Goal: Browse casually: Explore the website without a specific task or goal

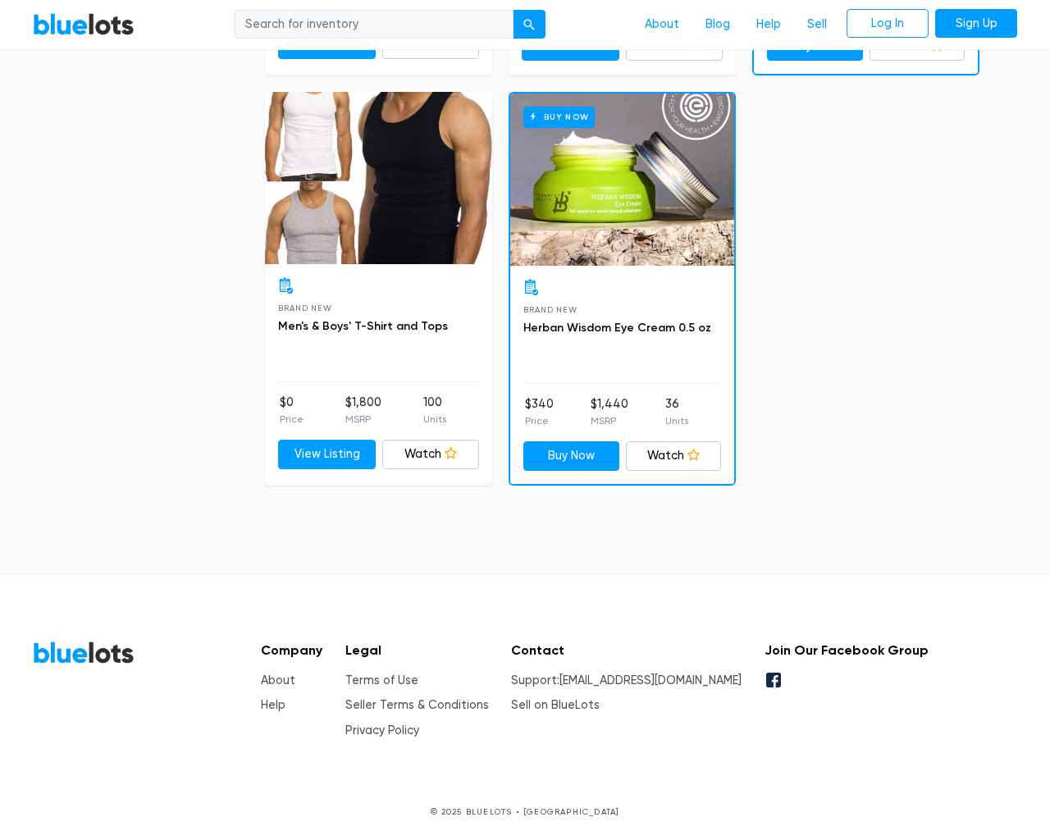
scroll to position [6571, 0]
type input "the"
type input "testing@example.com"
type input "e"
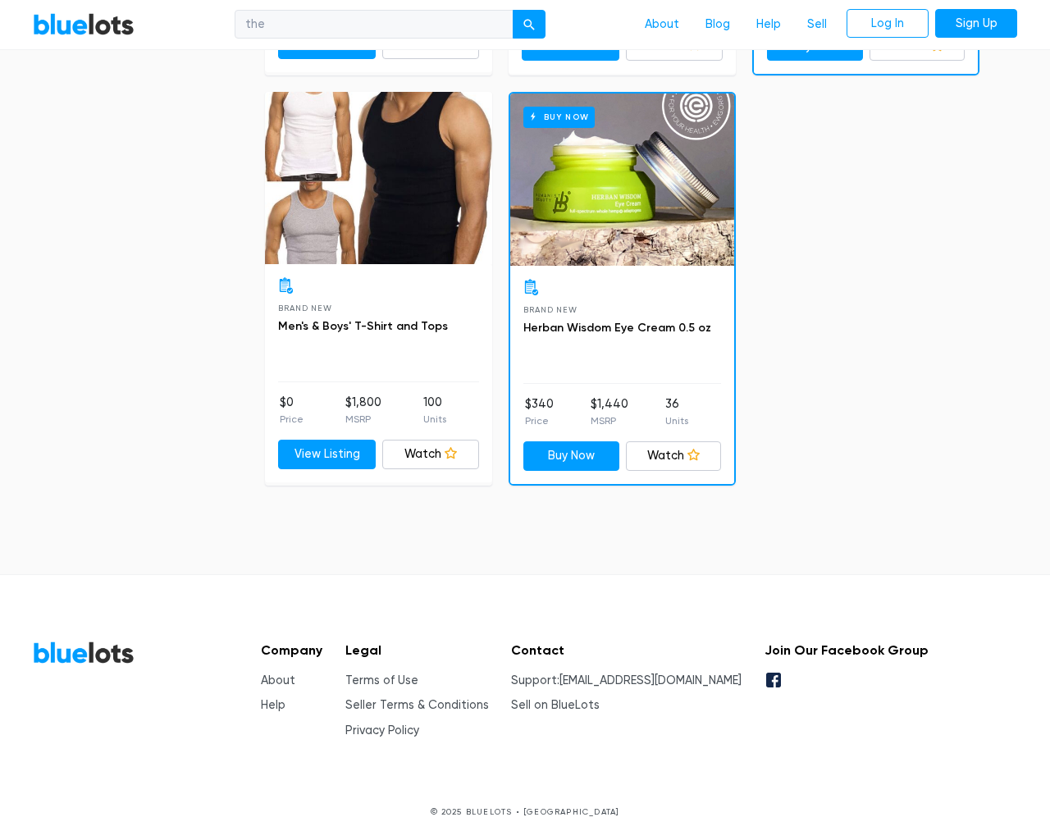
checkbox New"] "false"
checkbox Pulls"] "false"
checkbox Accessories"] "false"
checkbox input "false"
checkbox Beauty"] "false"
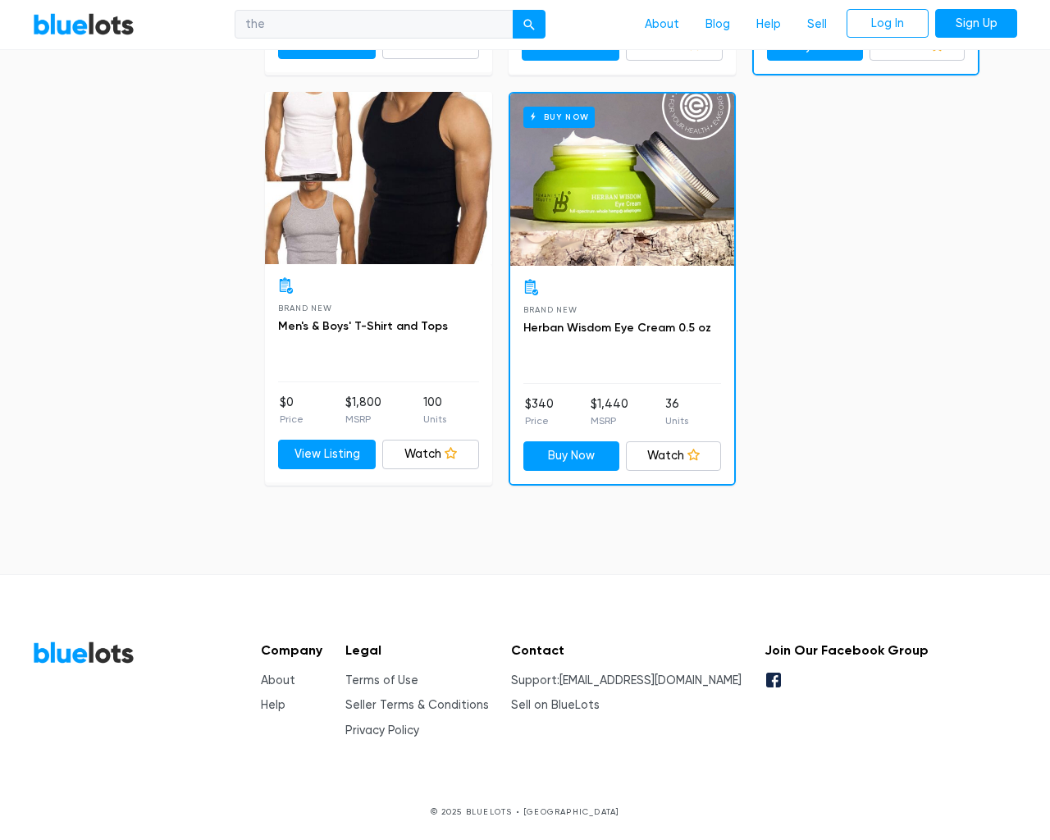
checkbox Goods"] "false"
checkbox Garden"] "false"
checkbox Baby"] "false"
checkbox input "false"
type input "e"
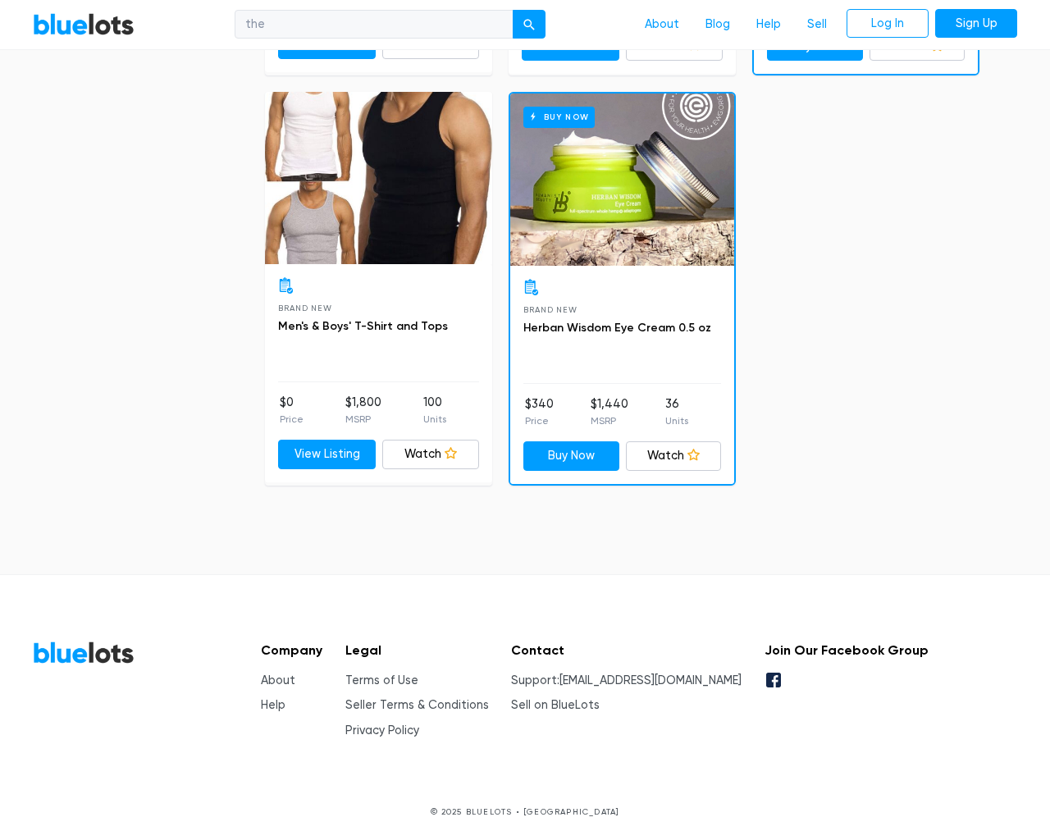
select select "10000"
select select "50000"
select select "ending_soonest"
select select "50000"
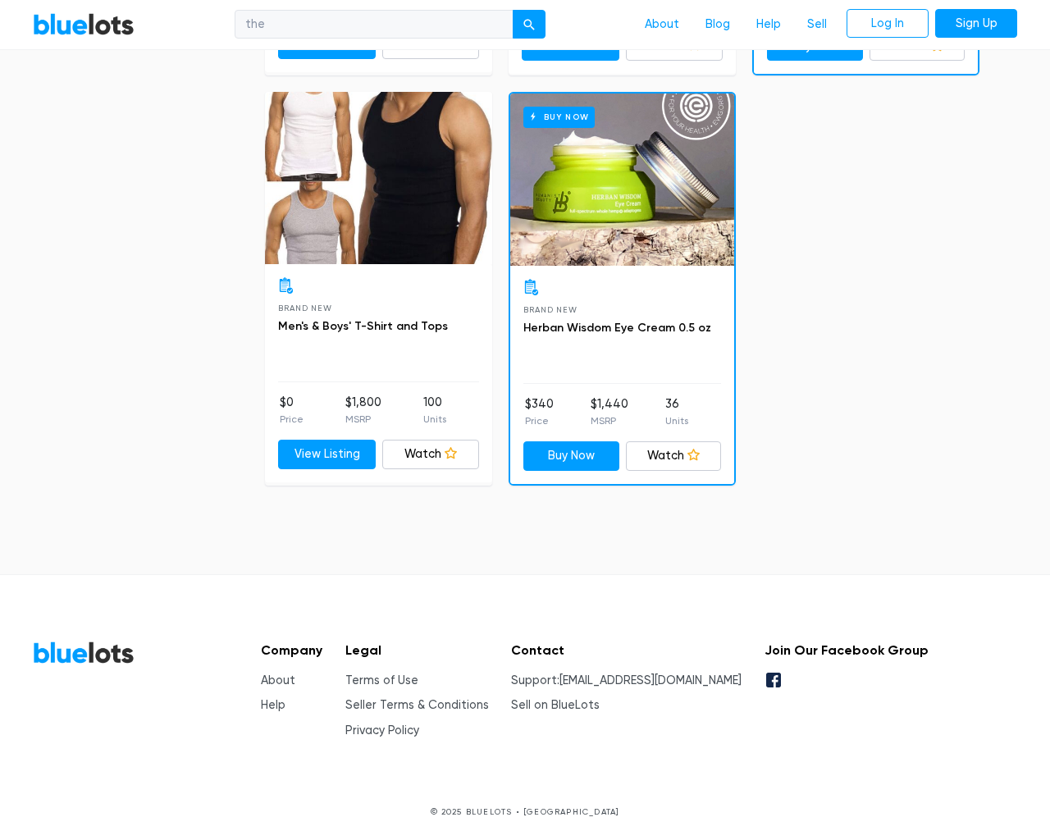
select select "highest_price"
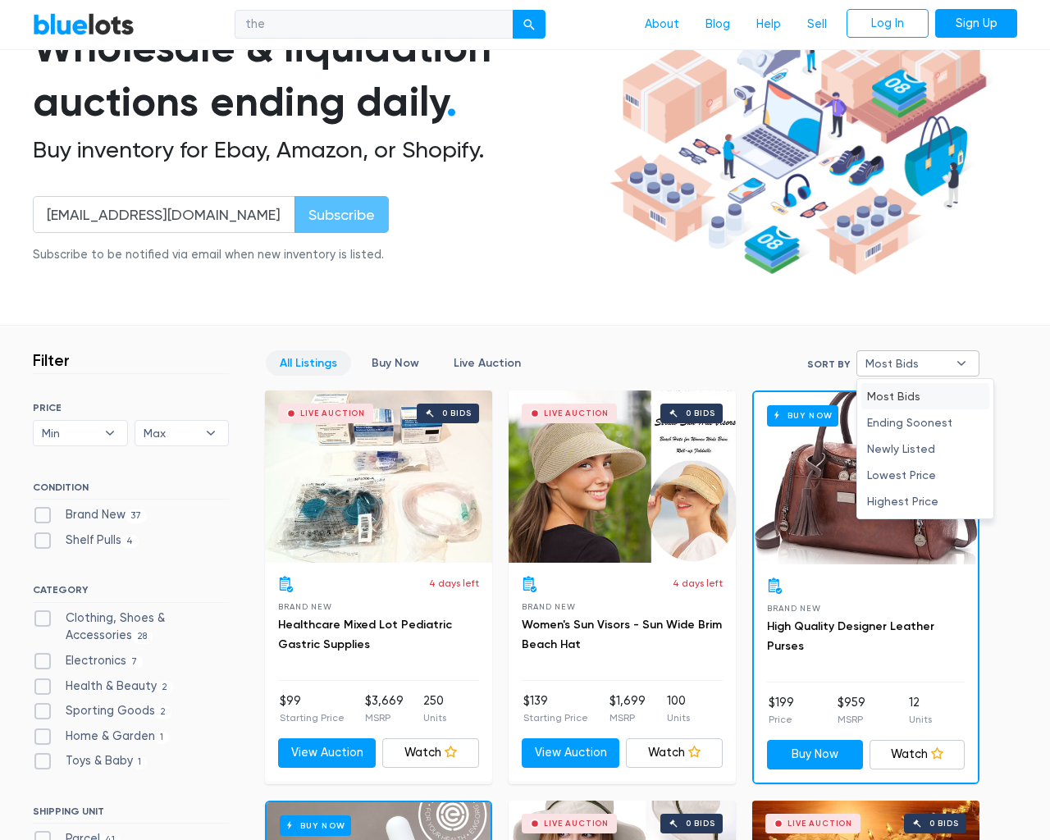
type input "e"
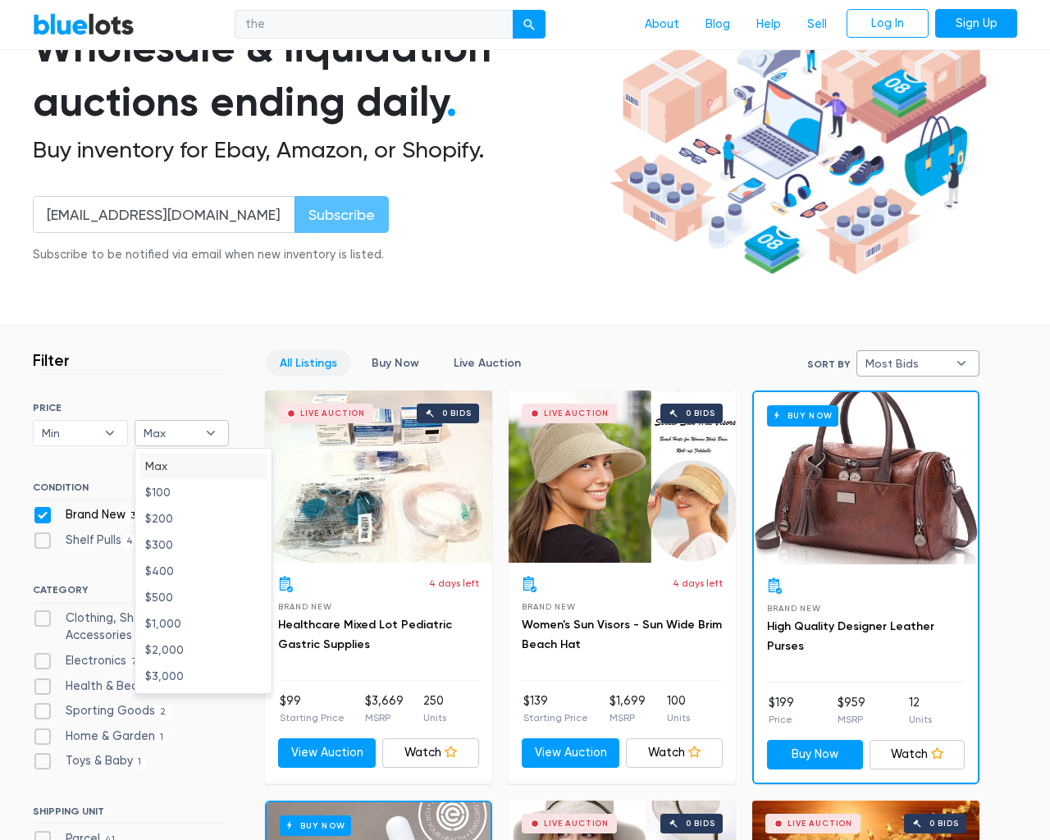
checkbox New"] "false"
checkbox Pulls"] "false"
checkbox Accessories"] "false"
checkbox input "false"
checkbox Beauty"] "false"
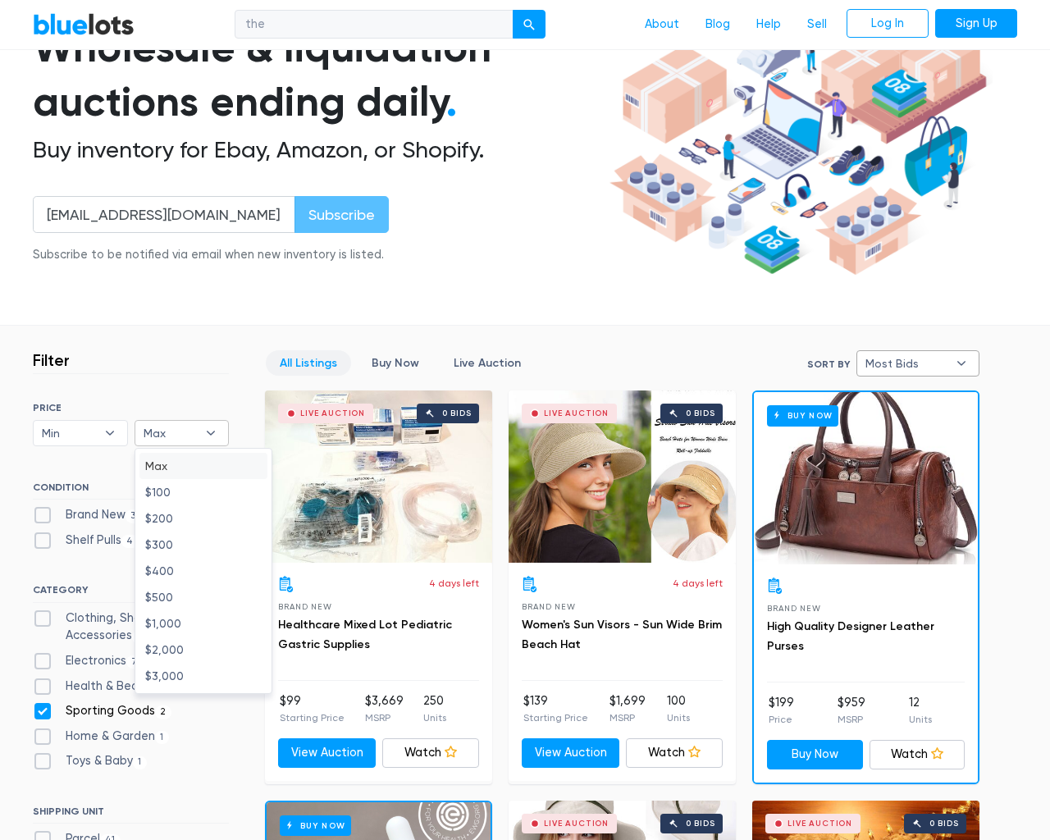
checkbox Goods"] "false"
checkbox Garden"] "false"
checkbox Baby"] "false"
checkbox input "false"
type input "e"
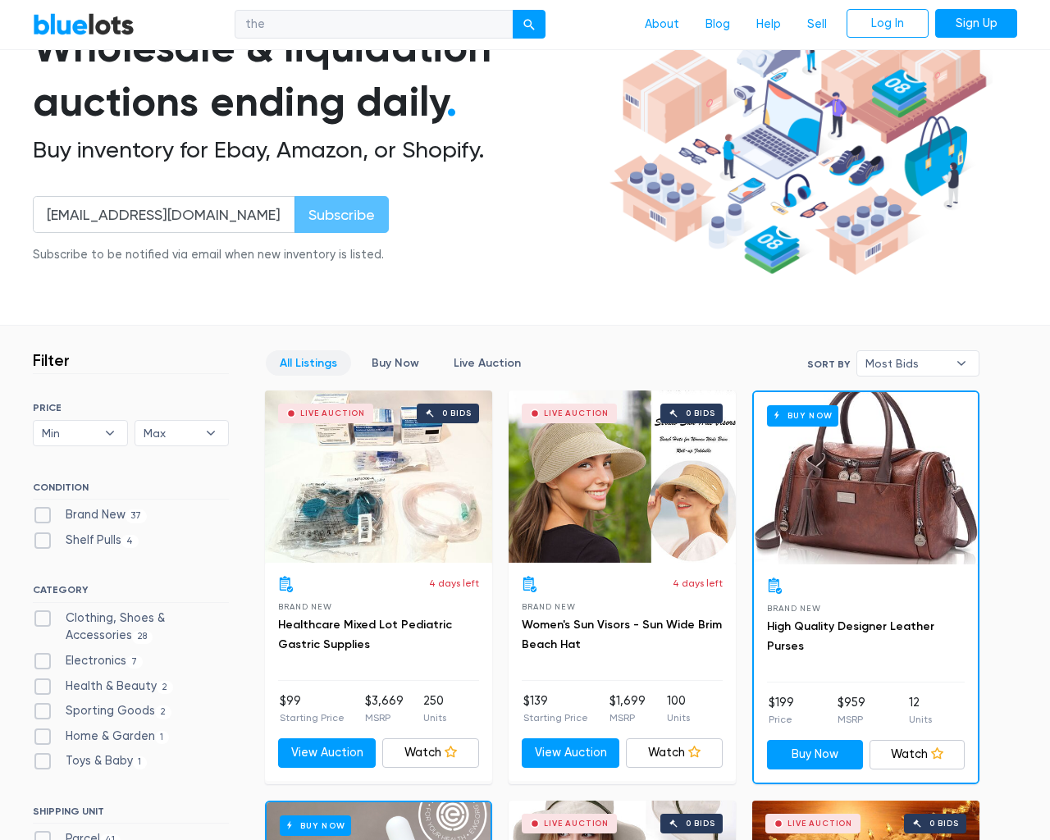
select select "most_bids"
type input "e"
checkbox New"] "false"
checkbox Pulls"] "false"
checkbox Accessories"] "false"
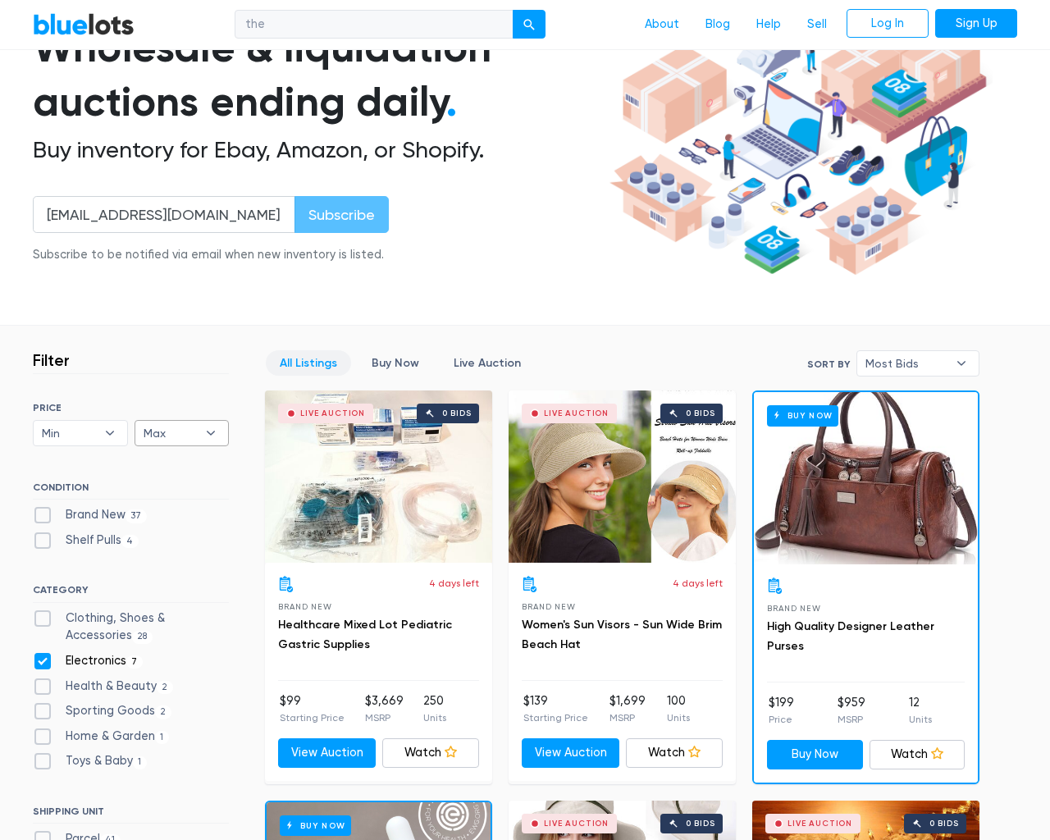
checkbox input "false"
checkbox Beauty"] "false"
checkbox Goods"] "false"
checkbox Garden"] "false"
checkbox Baby"] "false"
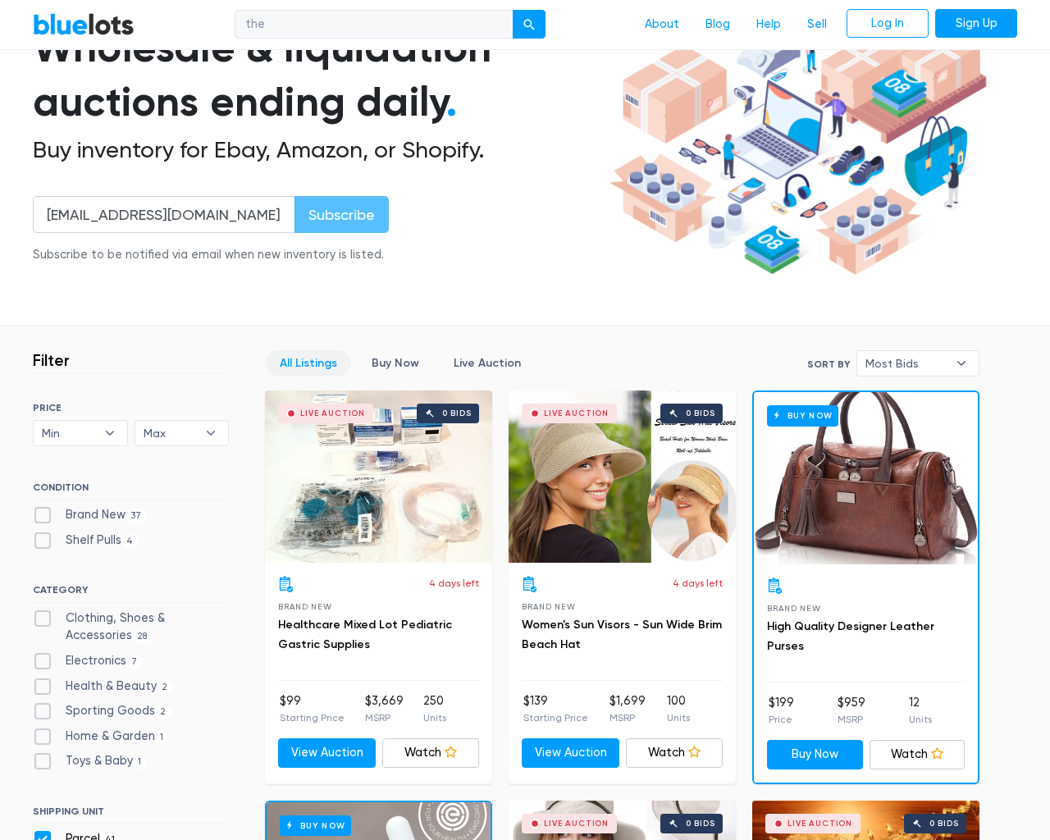
checkbox input "false"
type input "e"
select select
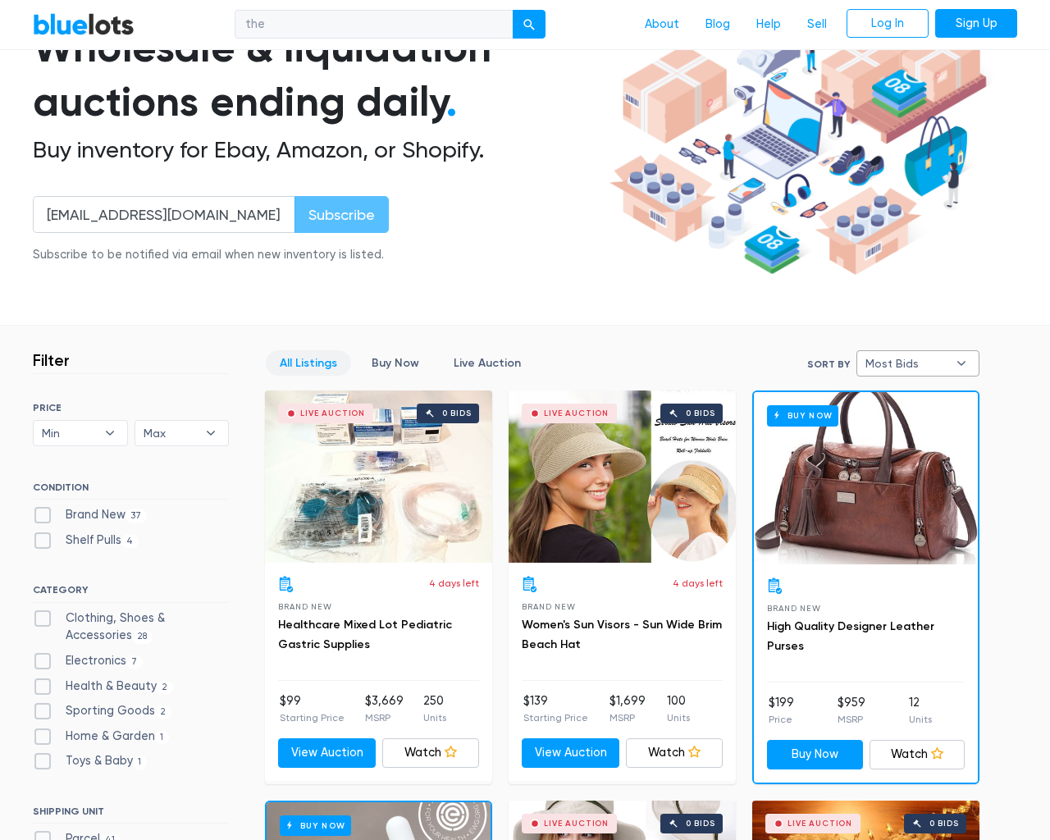
select select "most_bids"
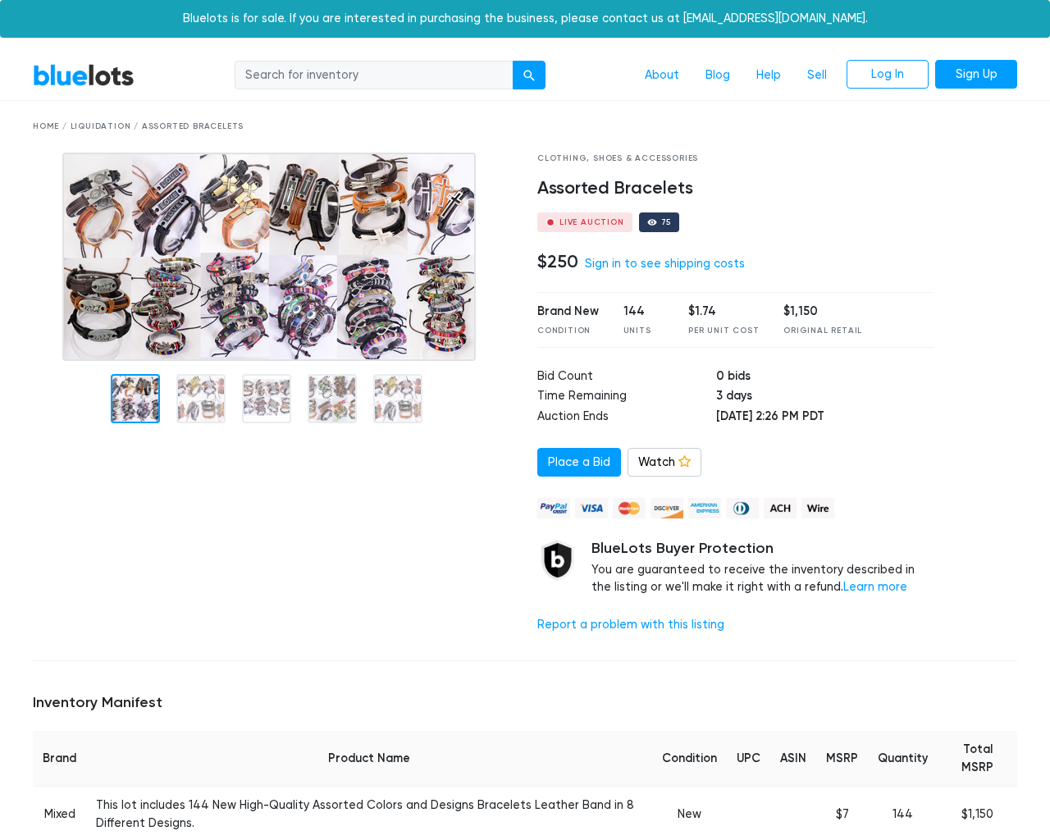
scroll to position [1075, 0]
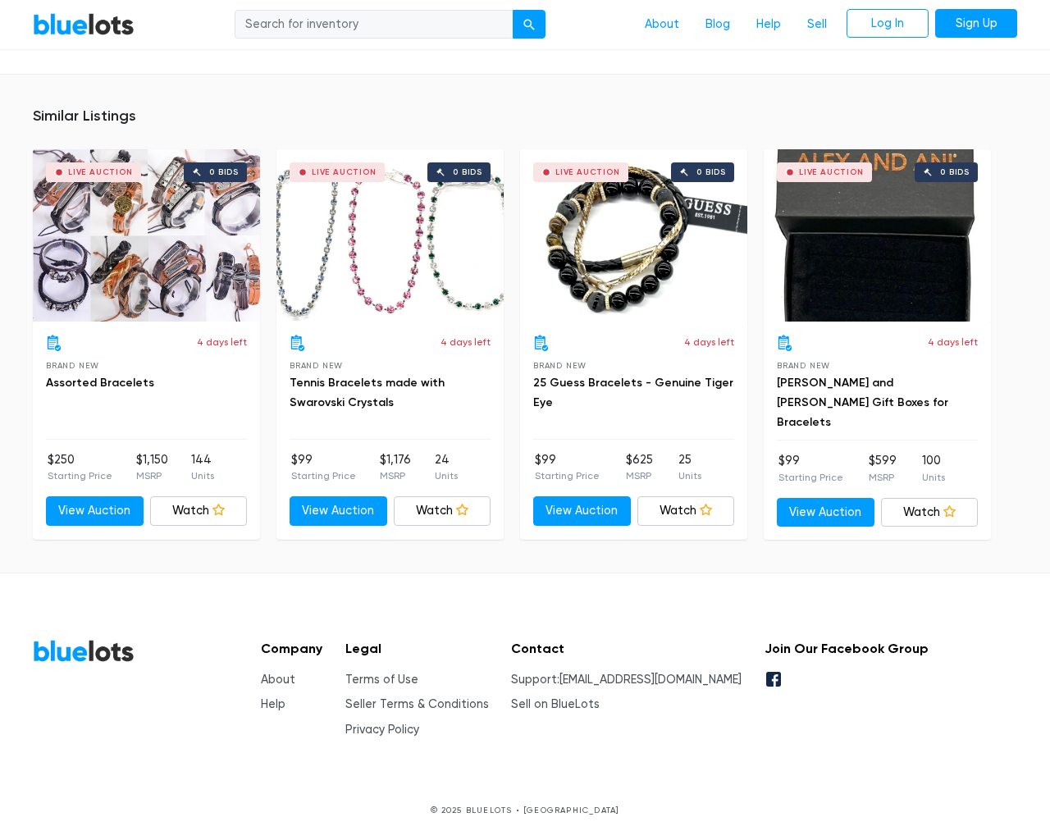
type input "the"
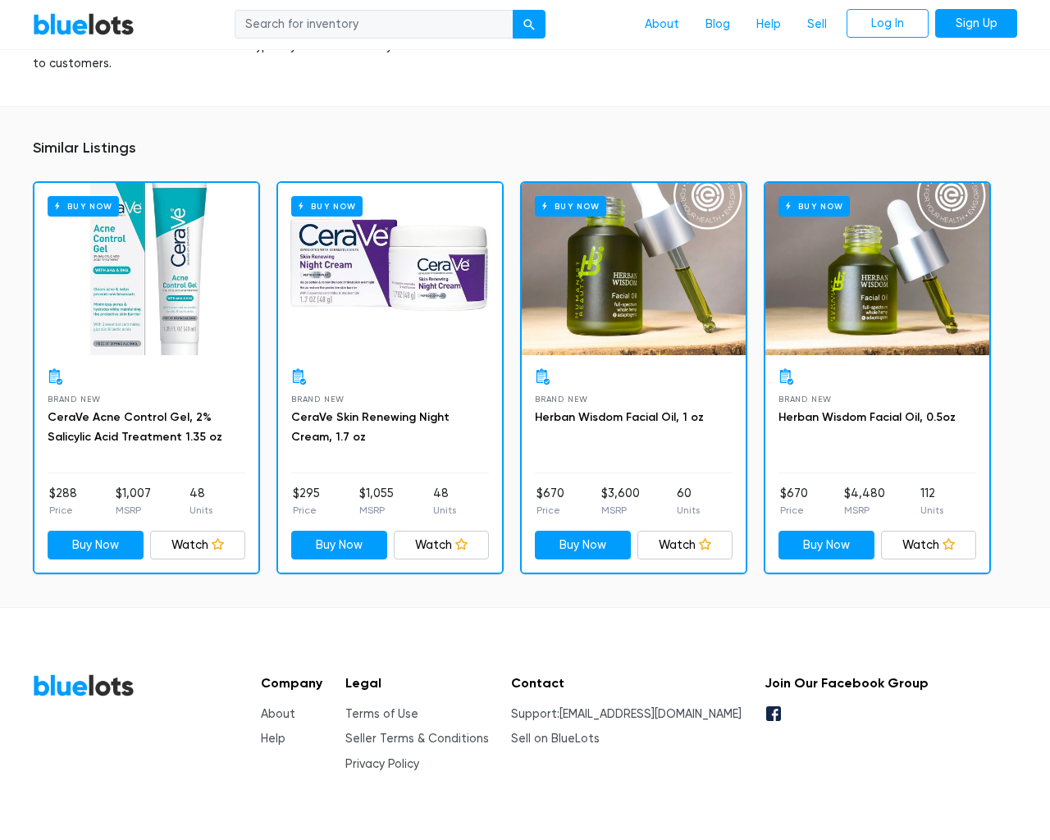
scroll to position [1223, 0]
type input "the"
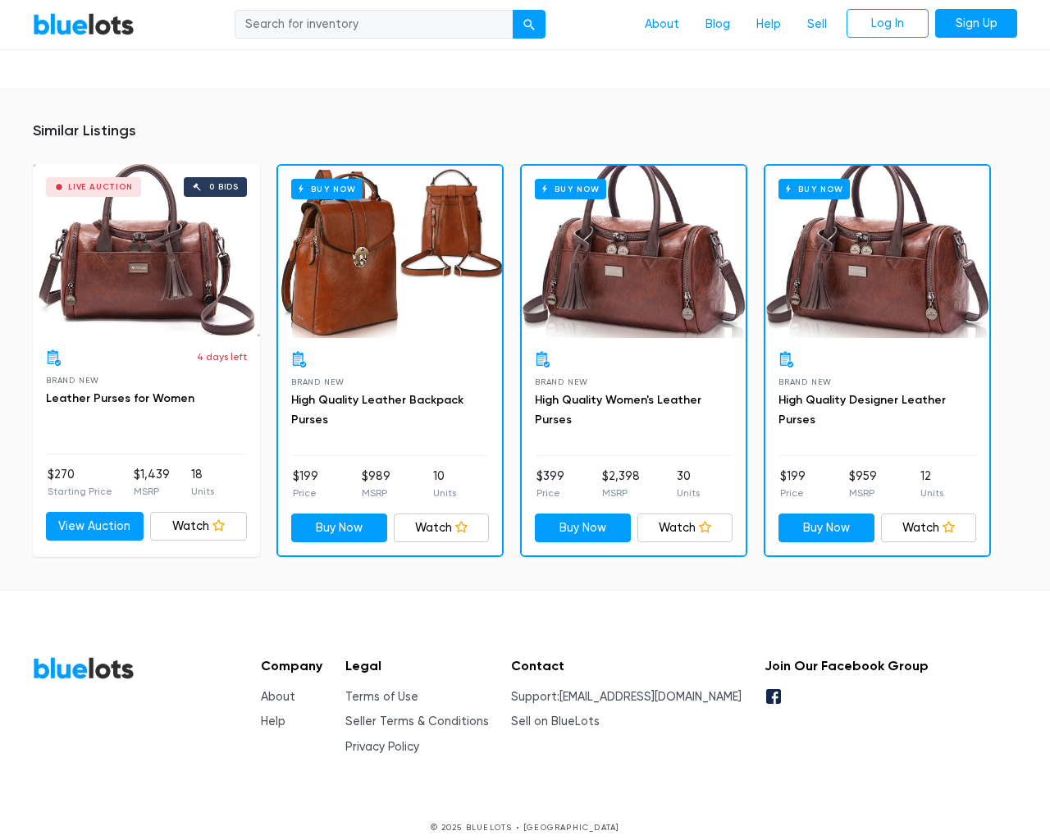
scroll to position [1213, 0]
type input "the"
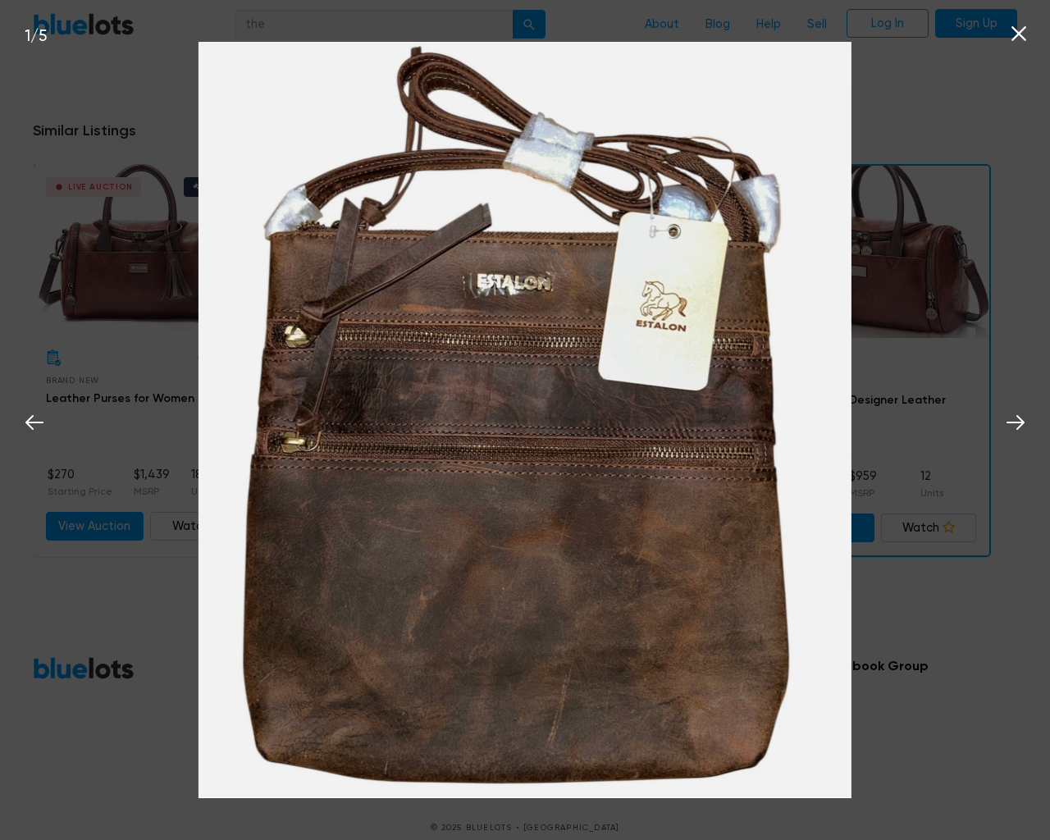
scroll to position [1214, 0]
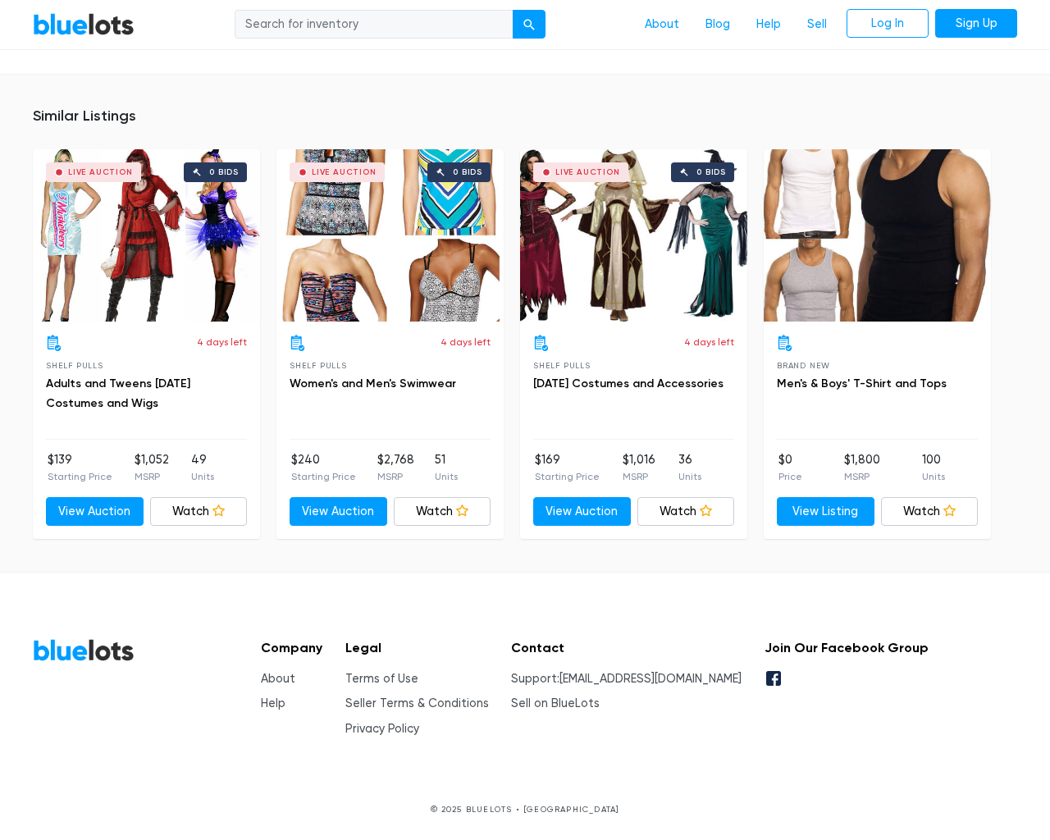
scroll to position [1077, 0]
type input "the"
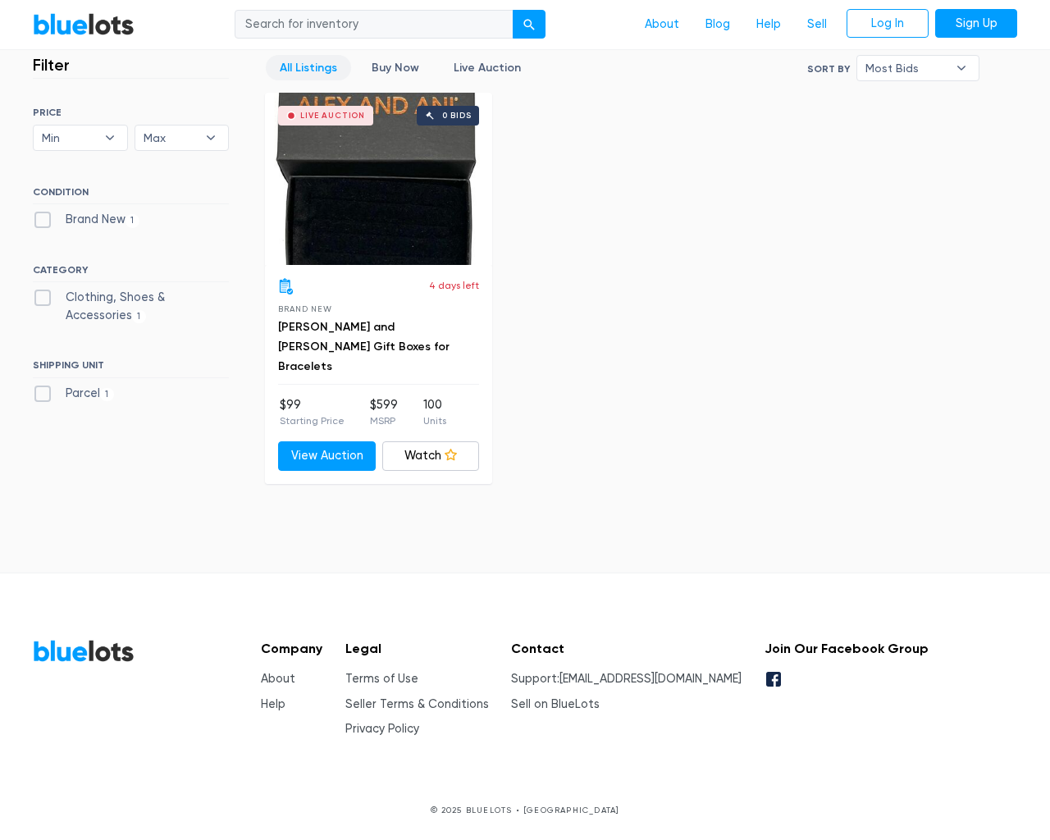
scroll to position [455, 0]
type input "the"
type input "testing@example.com"
type input "e"
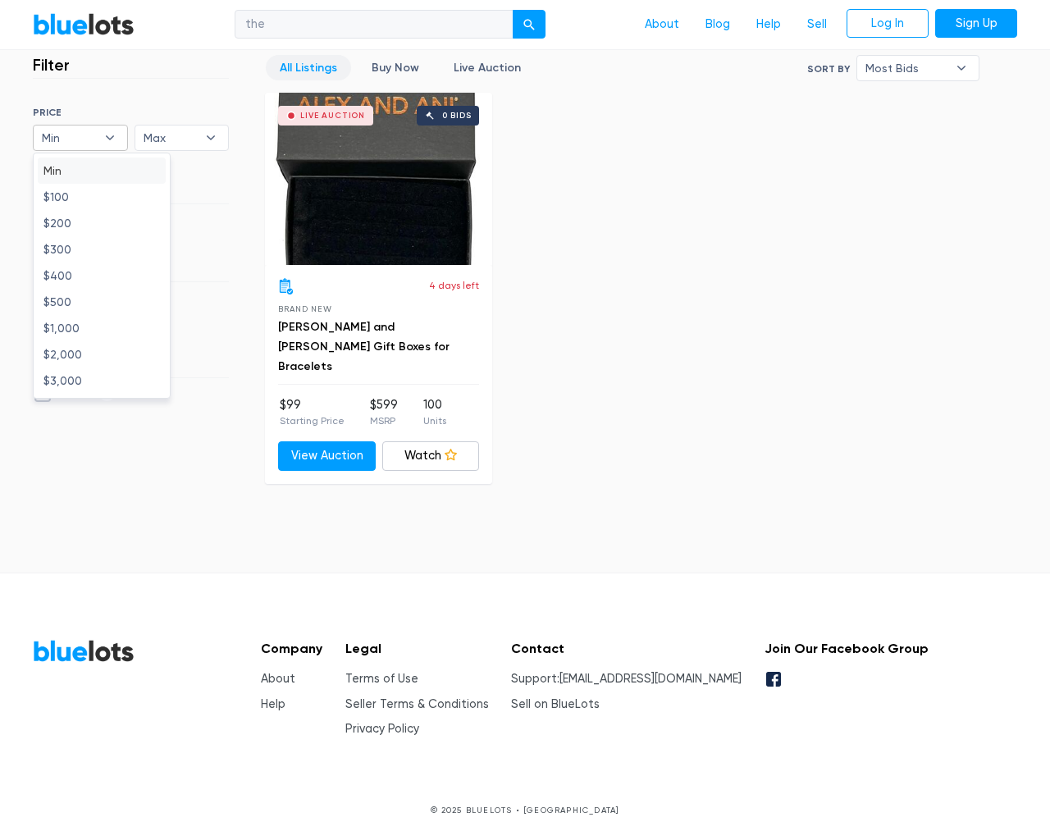
type input "e"
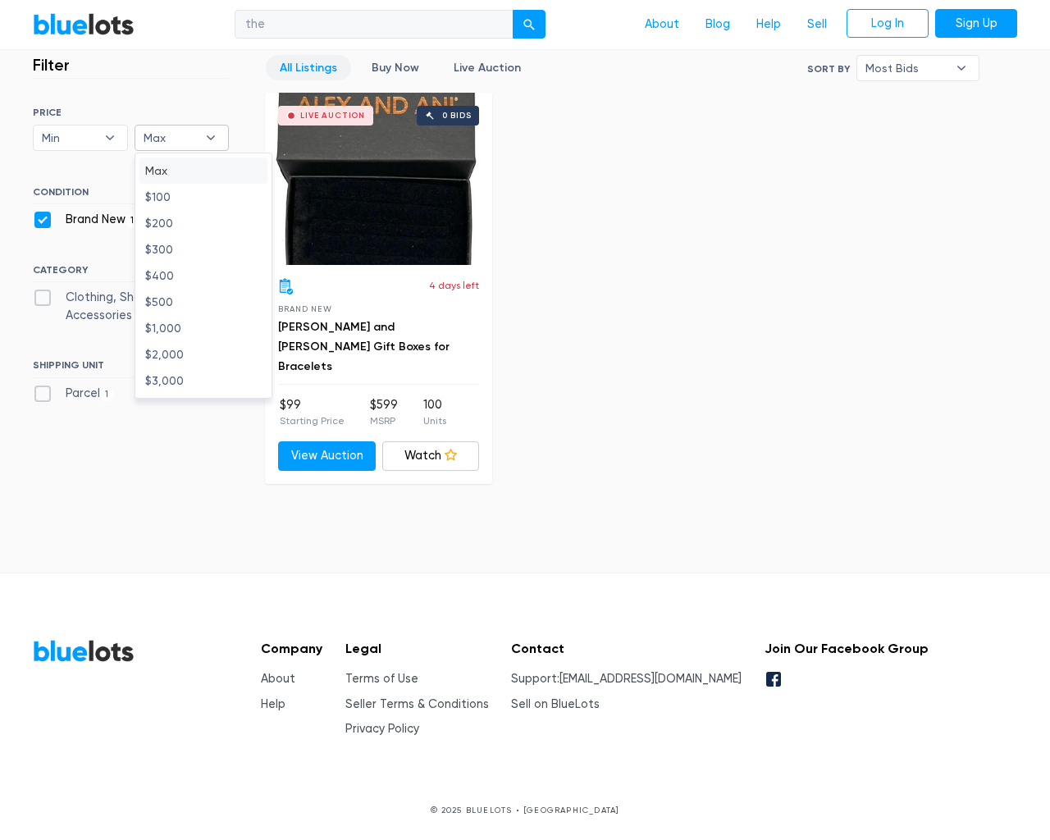
checkbox New"] "false"
type input "e"
checkbox Accessories"] "false"
checkbox input "false"
type input "e"
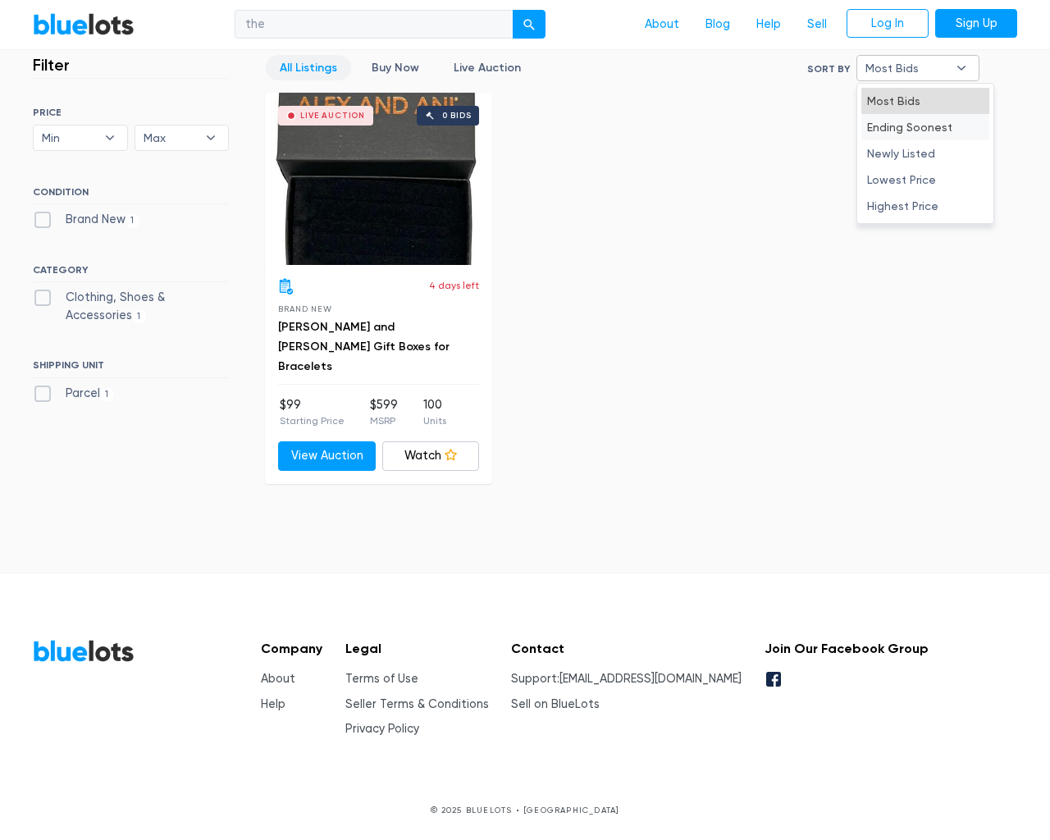
type input "e"
select select "50000"
select select "ending_soonest"
select select "50000"
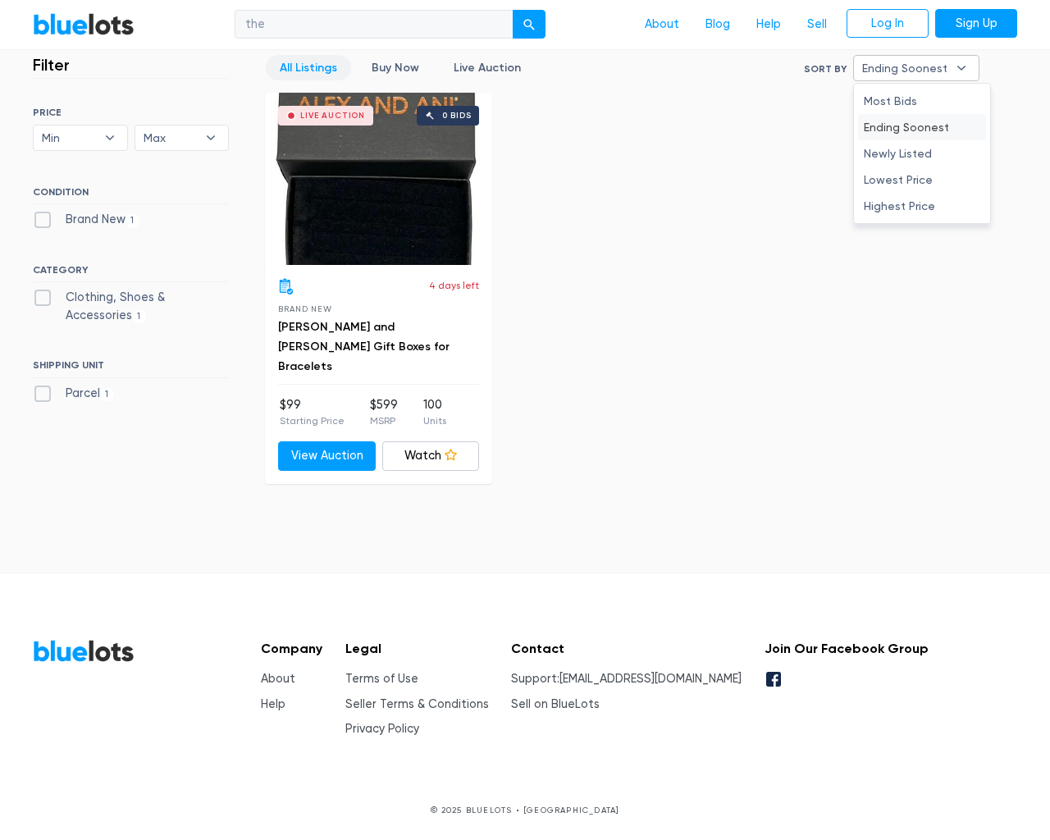
select select "ending_soonest"
type input "e"
checkbox New"] "false"
checkbox Accessories"] "false"
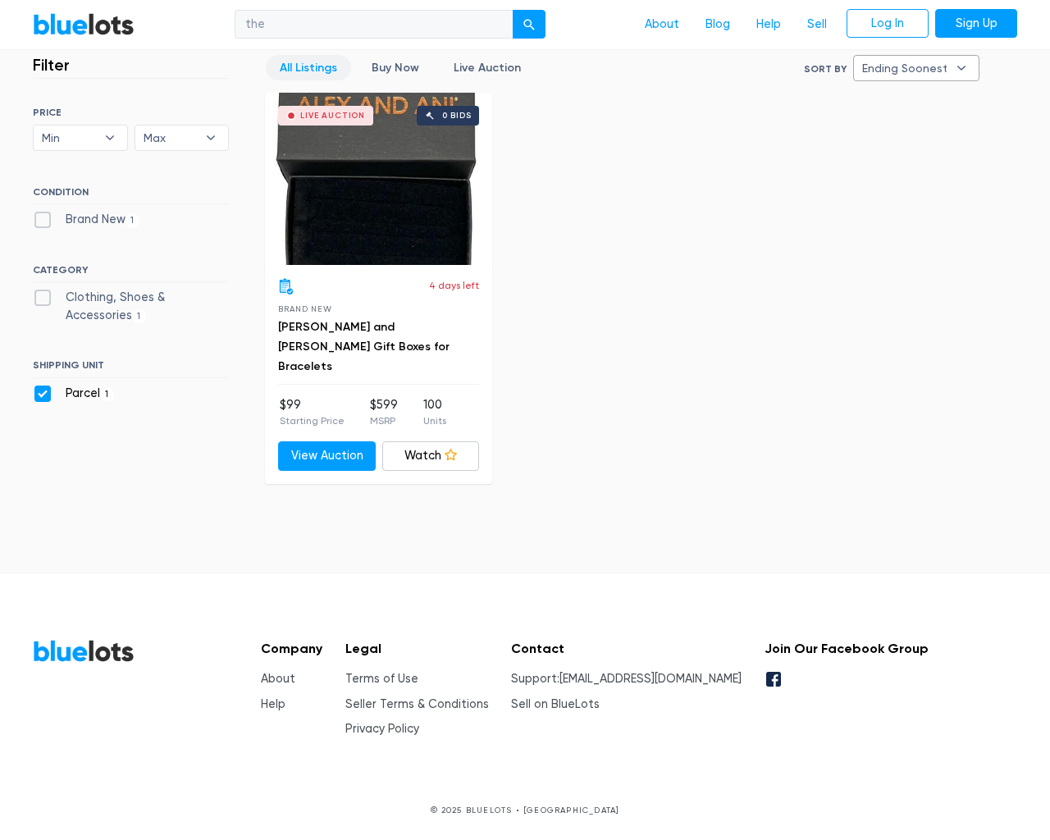
checkbox input "false"
type input "e"
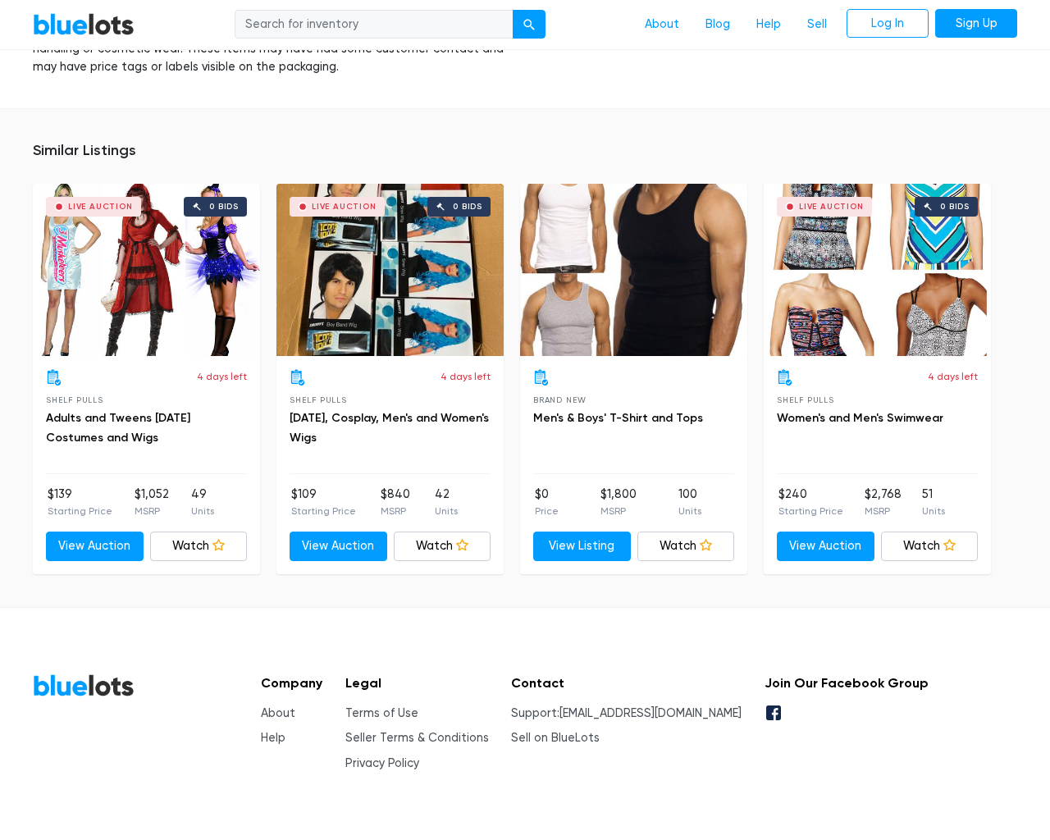
scroll to position [1772, 0]
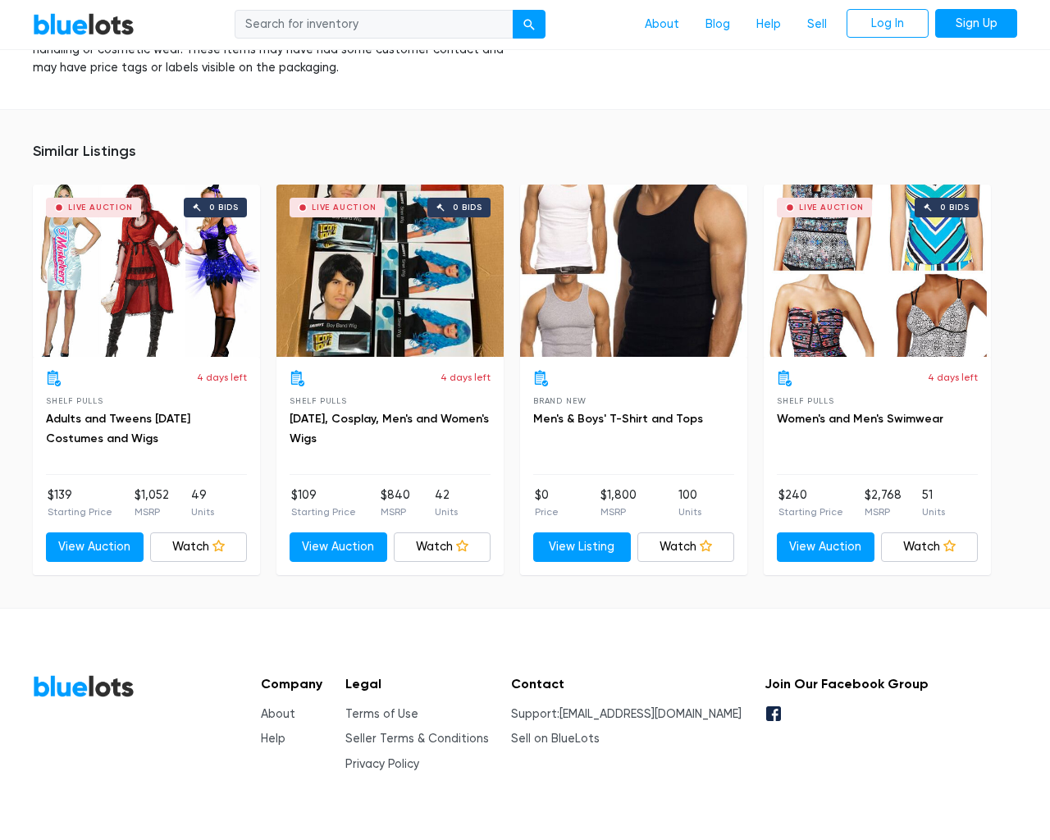
type input "the"
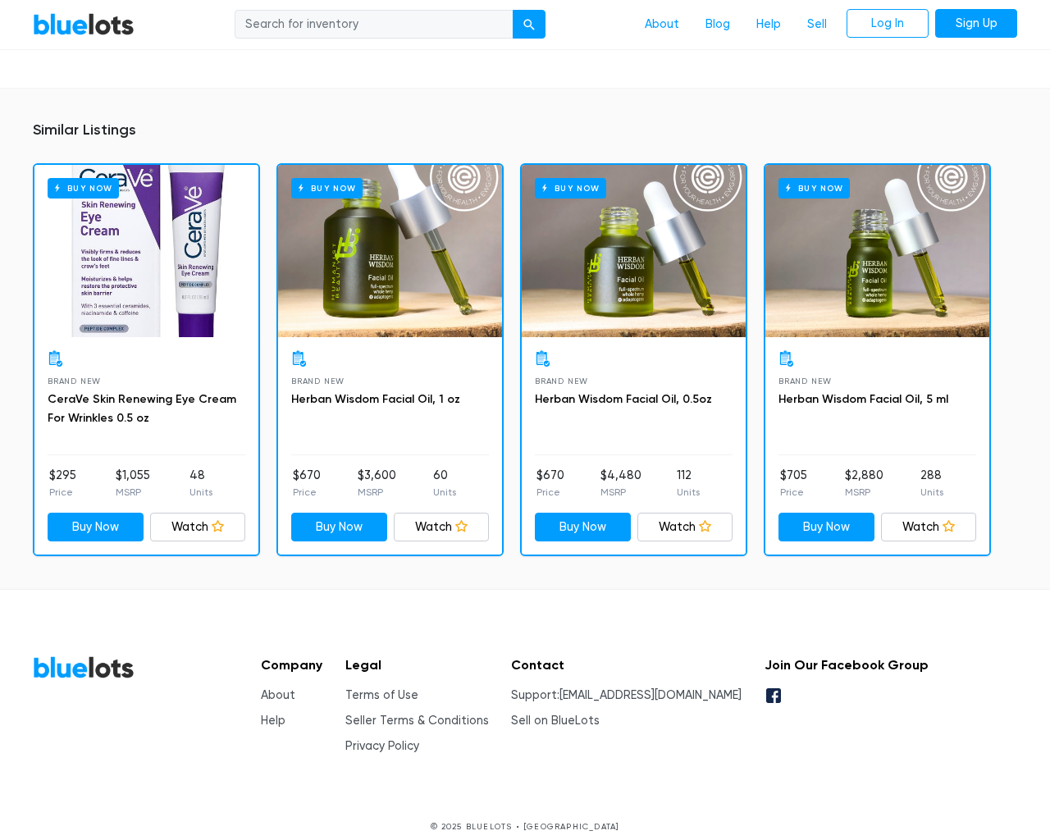
scroll to position [1154, 0]
type input "the"
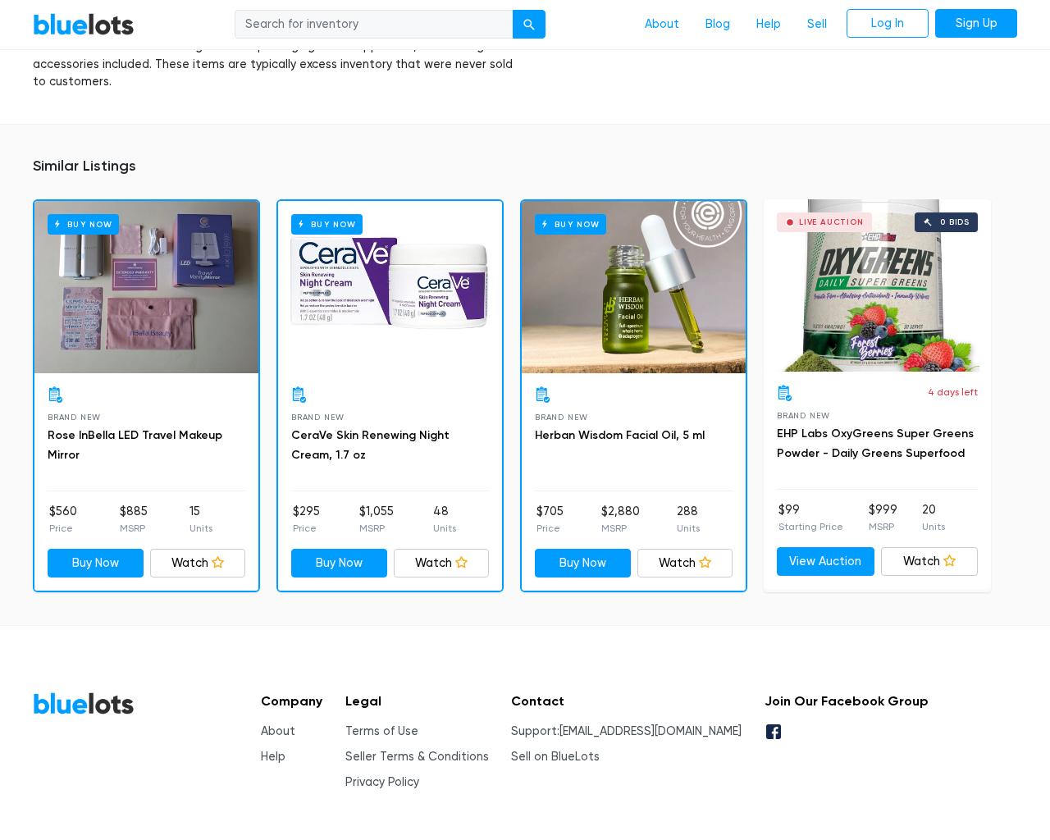
scroll to position [1251, 0]
type input "the"
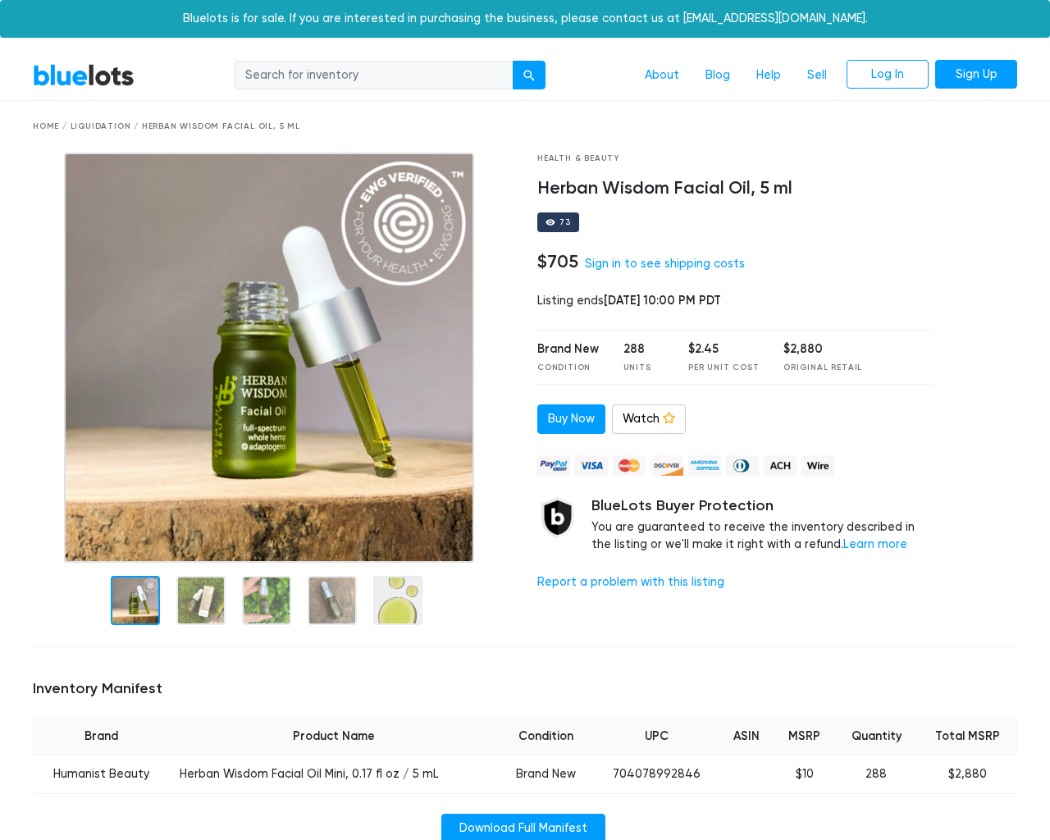
scroll to position [1117, 0]
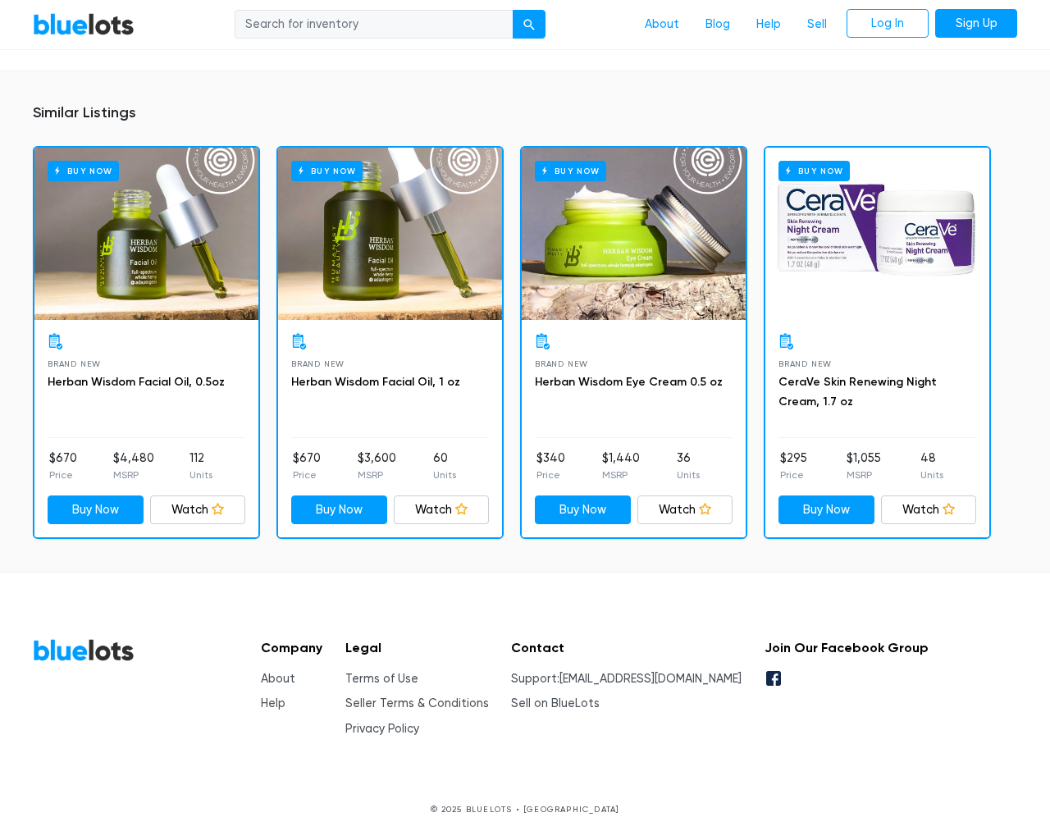
type input "the"
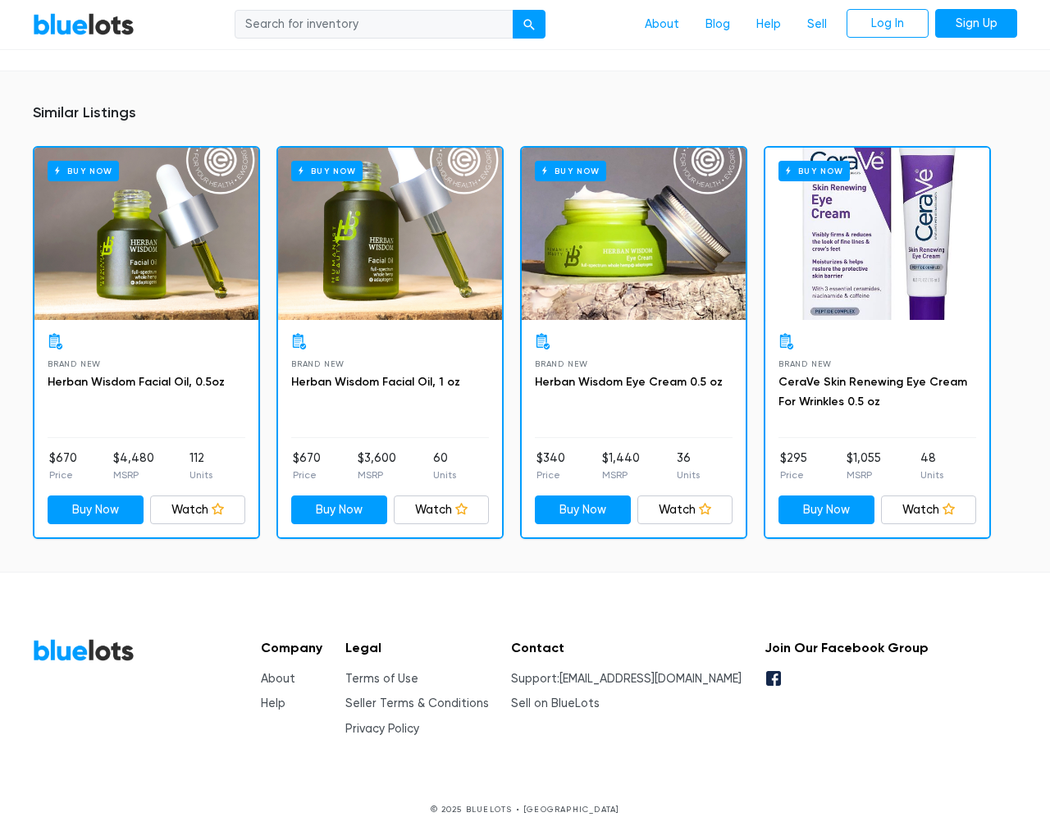
scroll to position [1117, 0]
type input "the"
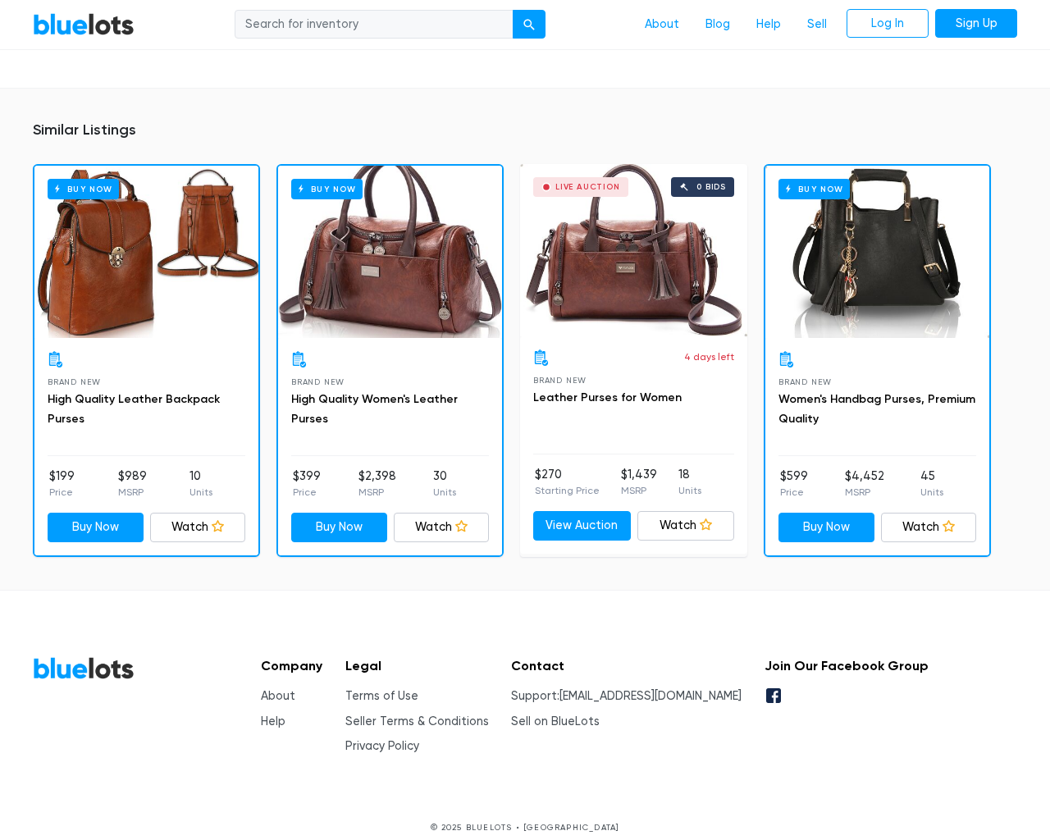
scroll to position [1082, 0]
type input "the"
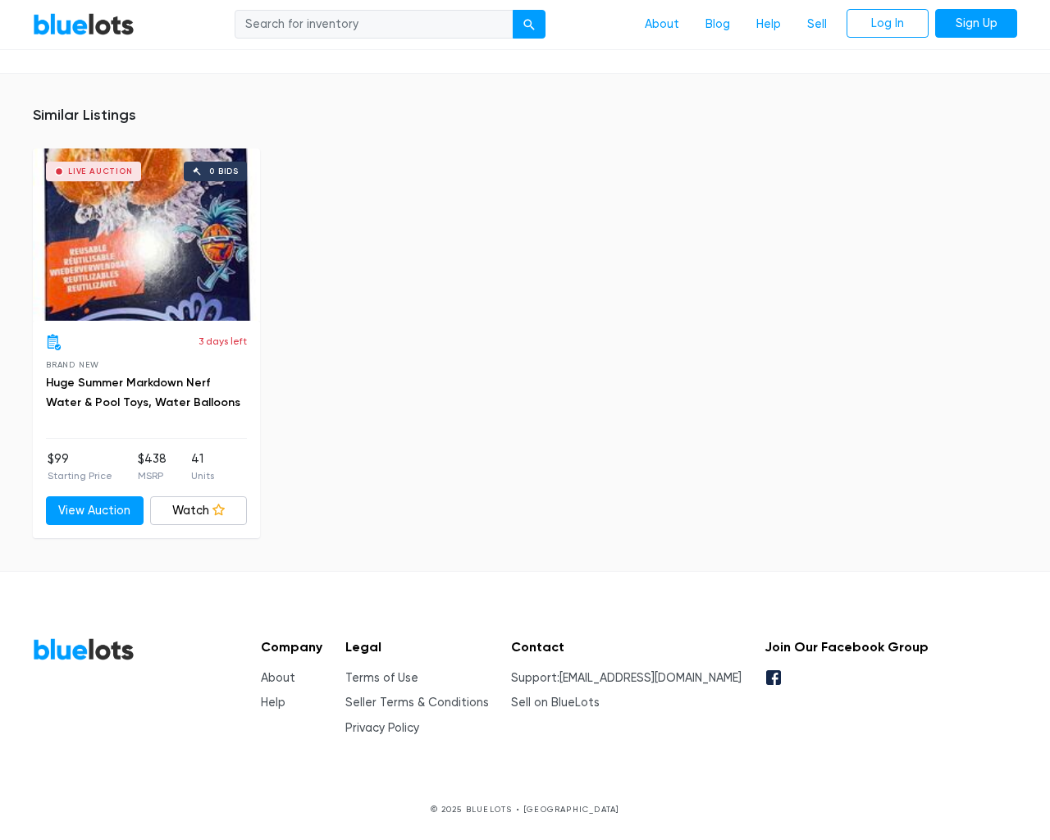
scroll to position [1154, 0]
type input "the"
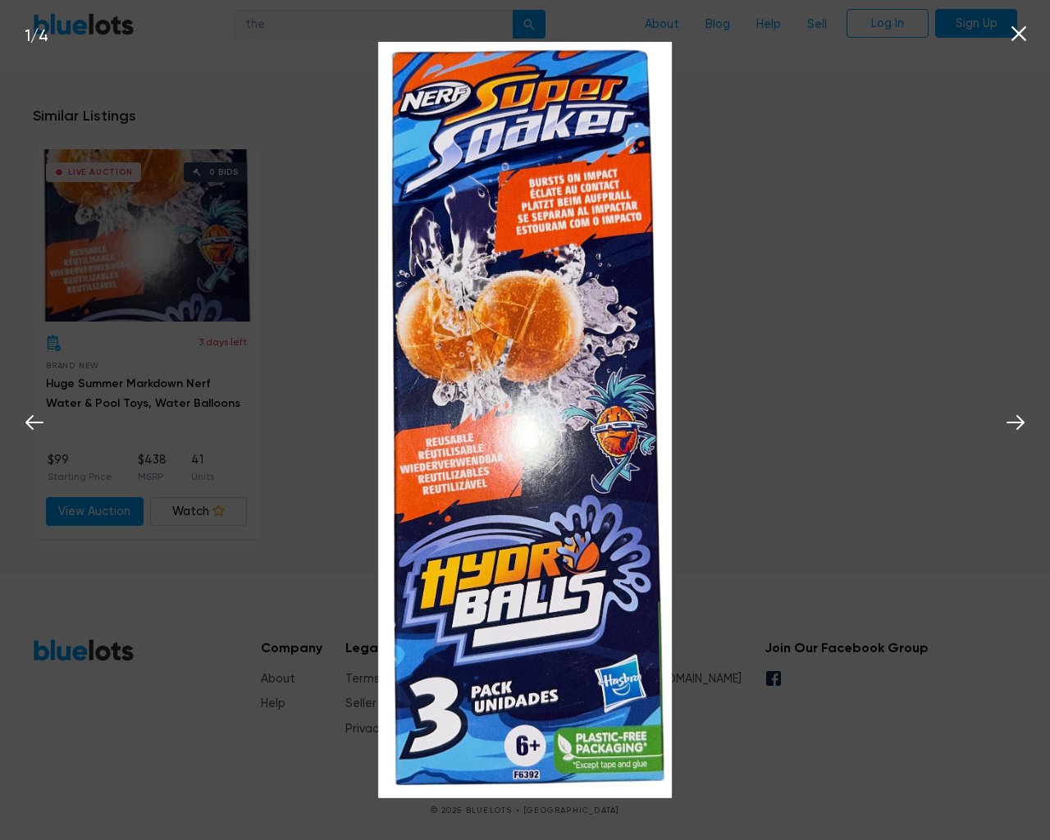
scroll to position [1155, 0]
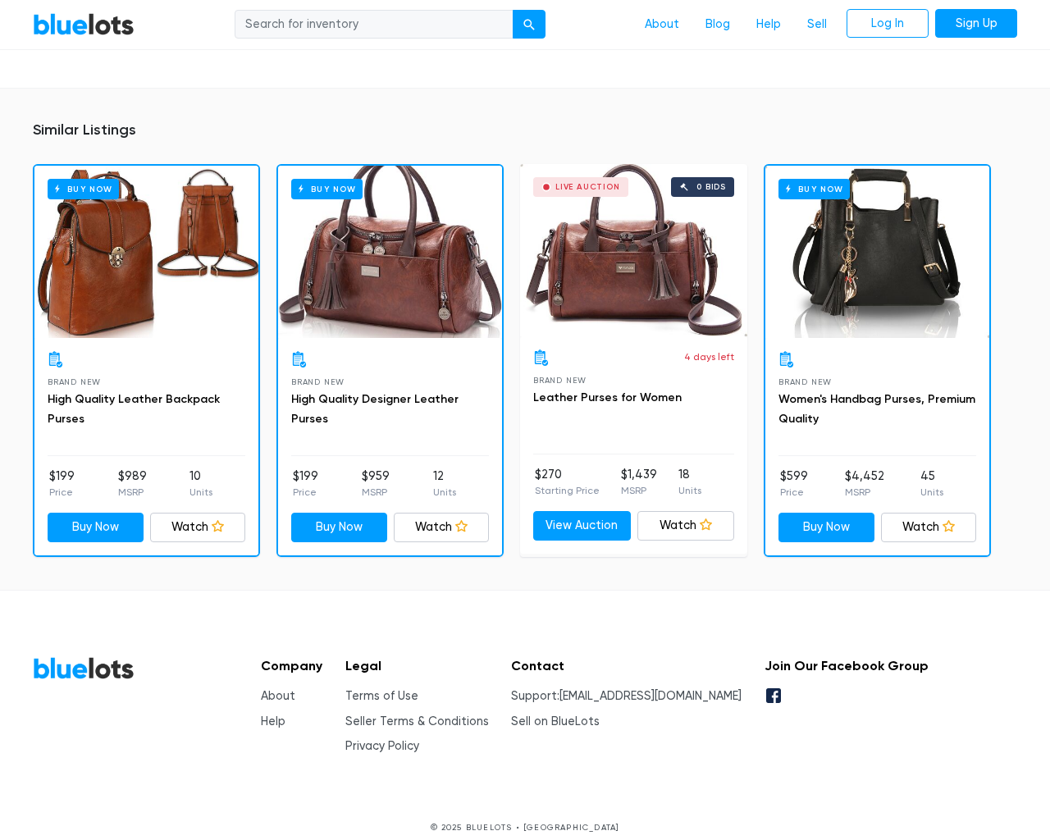
scroll to position [1082, 0]
type input "the"
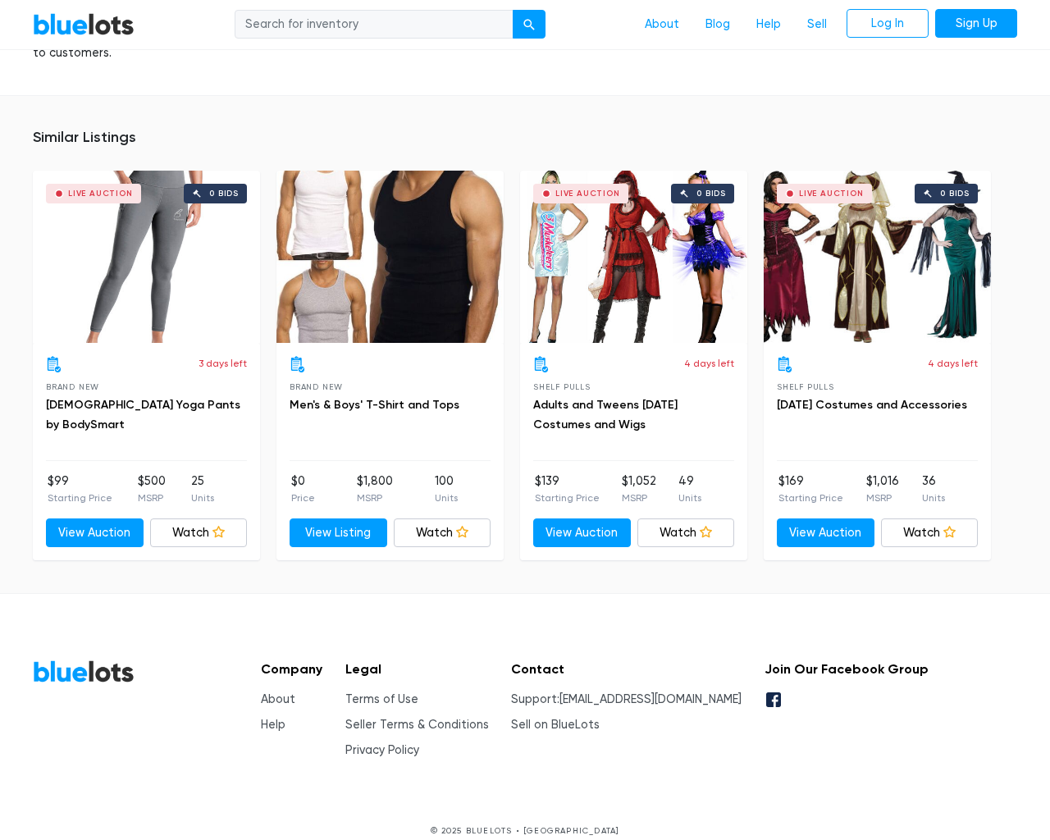
scroll to position [1057, 0]
type input "the"
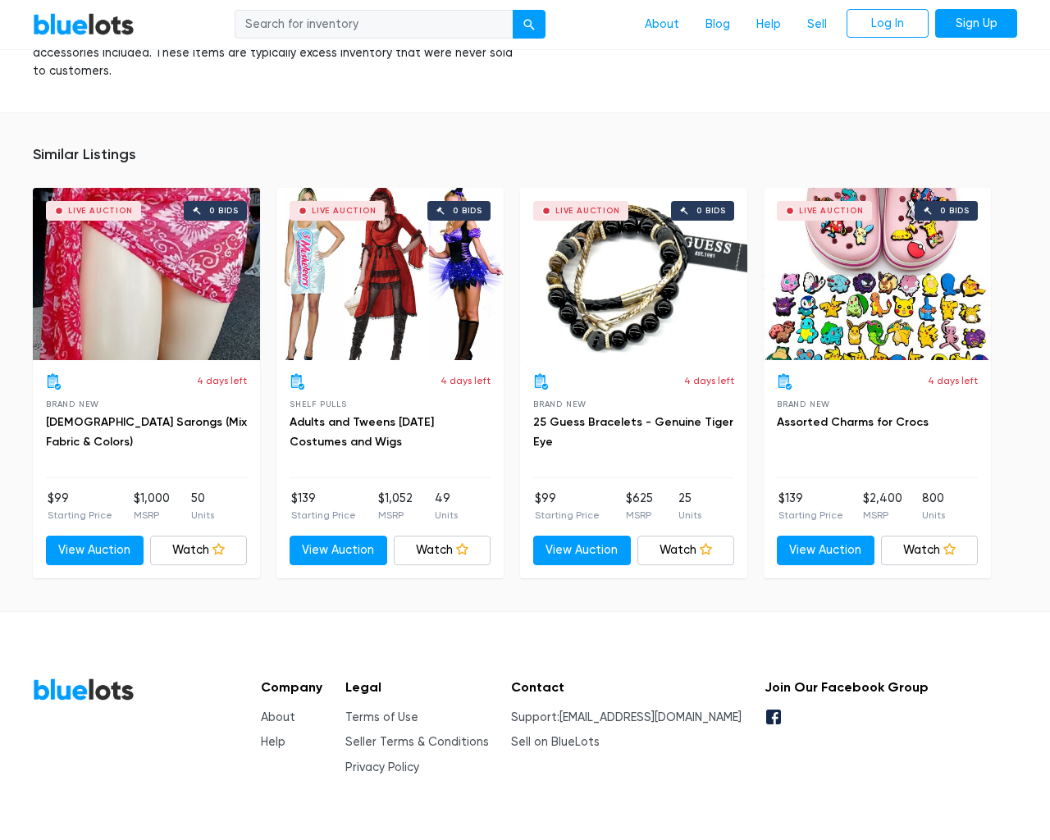
scroll to position [1163, 0]
type input "the"
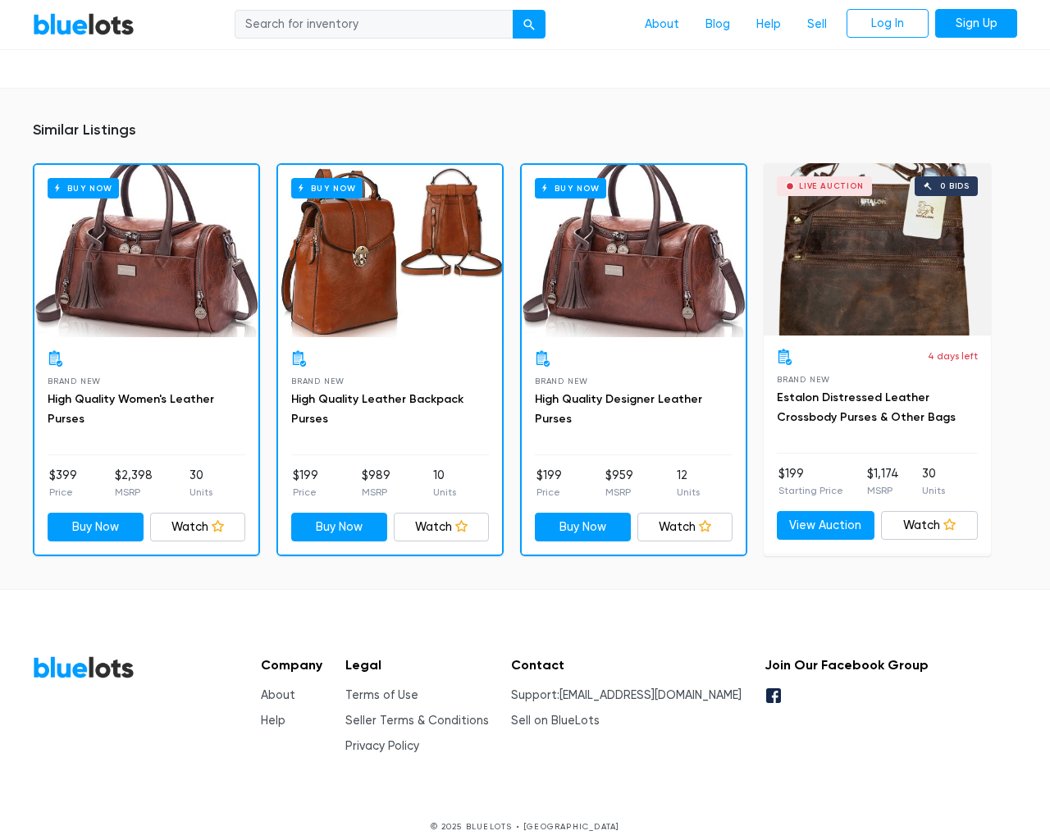
scroll to position [1095, 0]
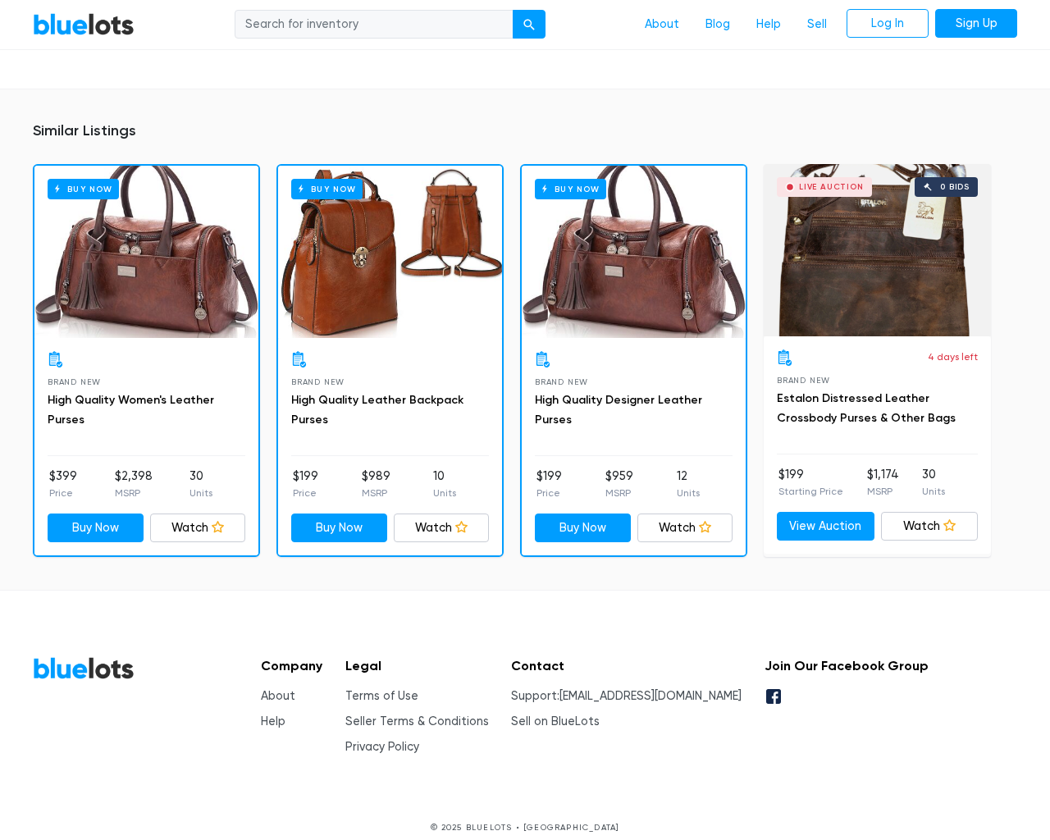
type input "the"
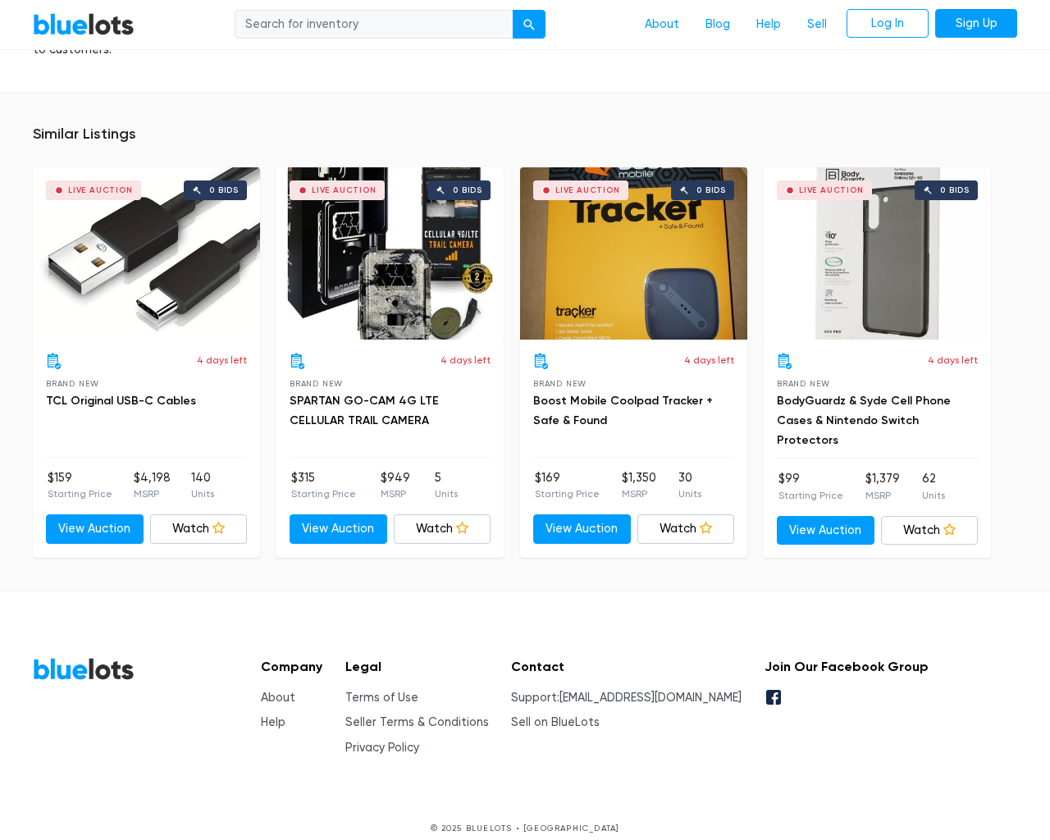
scroll to position [1167, 0]
type input "the"
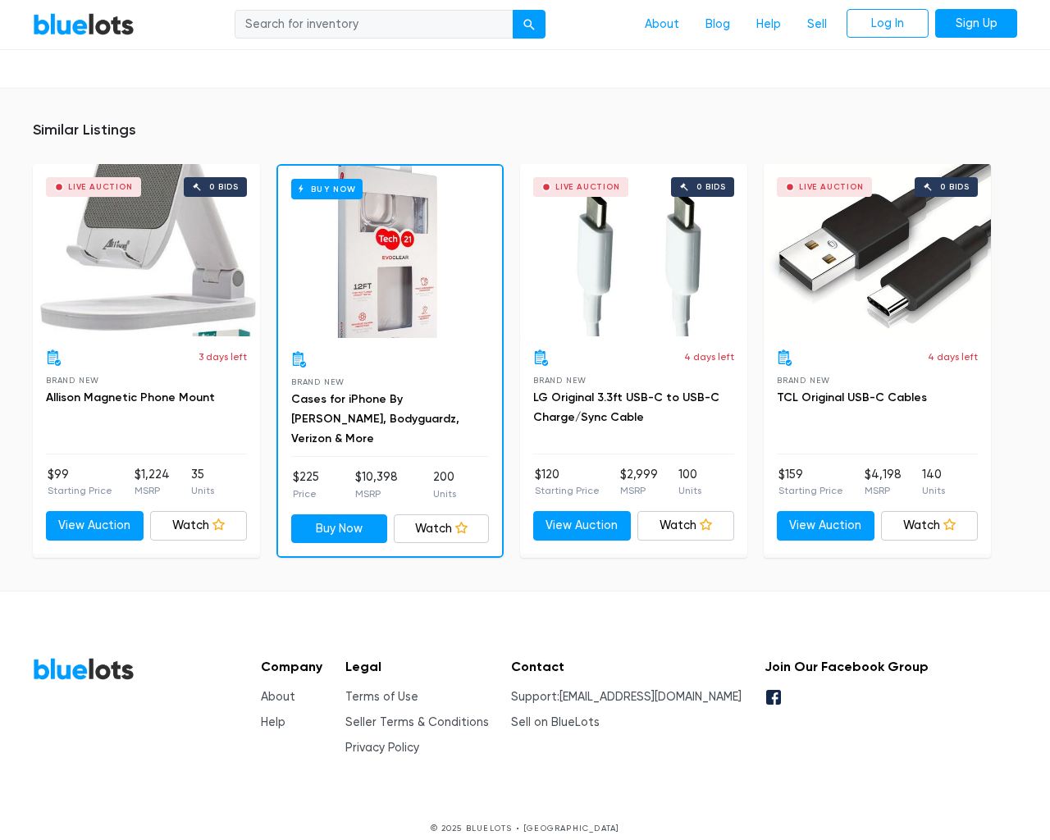
scroll to position [1223, 0]
type input "the"
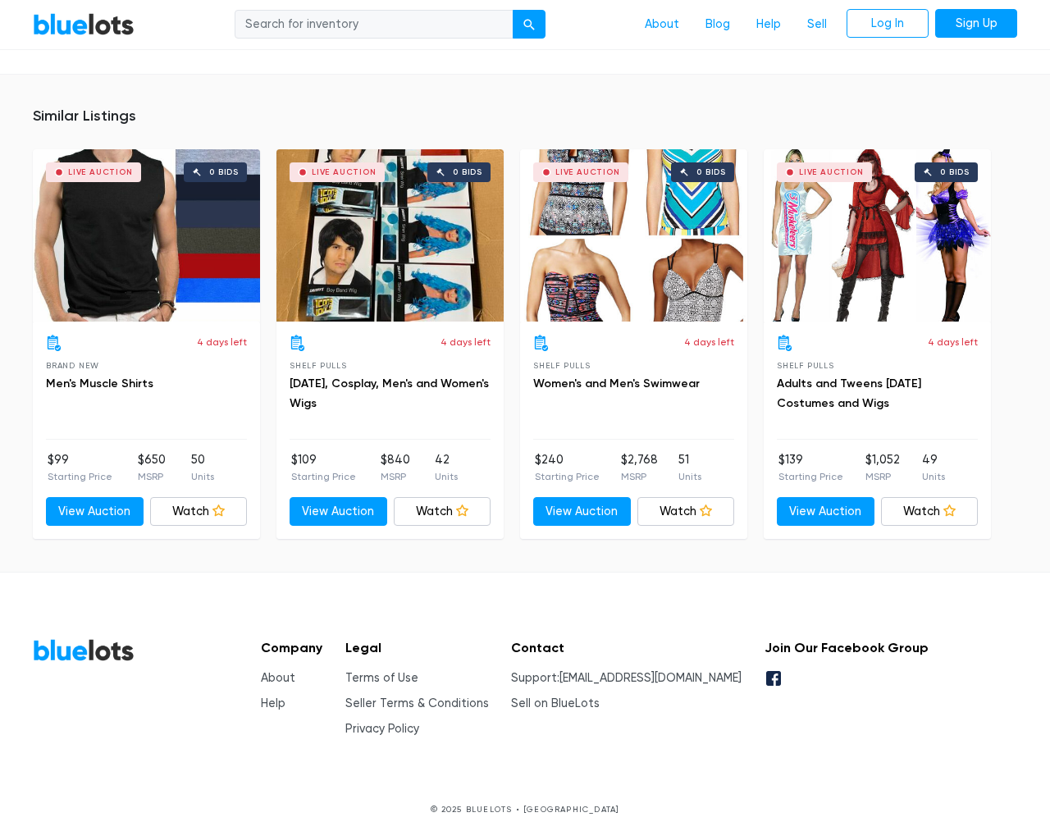
scroll to position [1026, 0]
type input "the"
type input "testing@example.com"
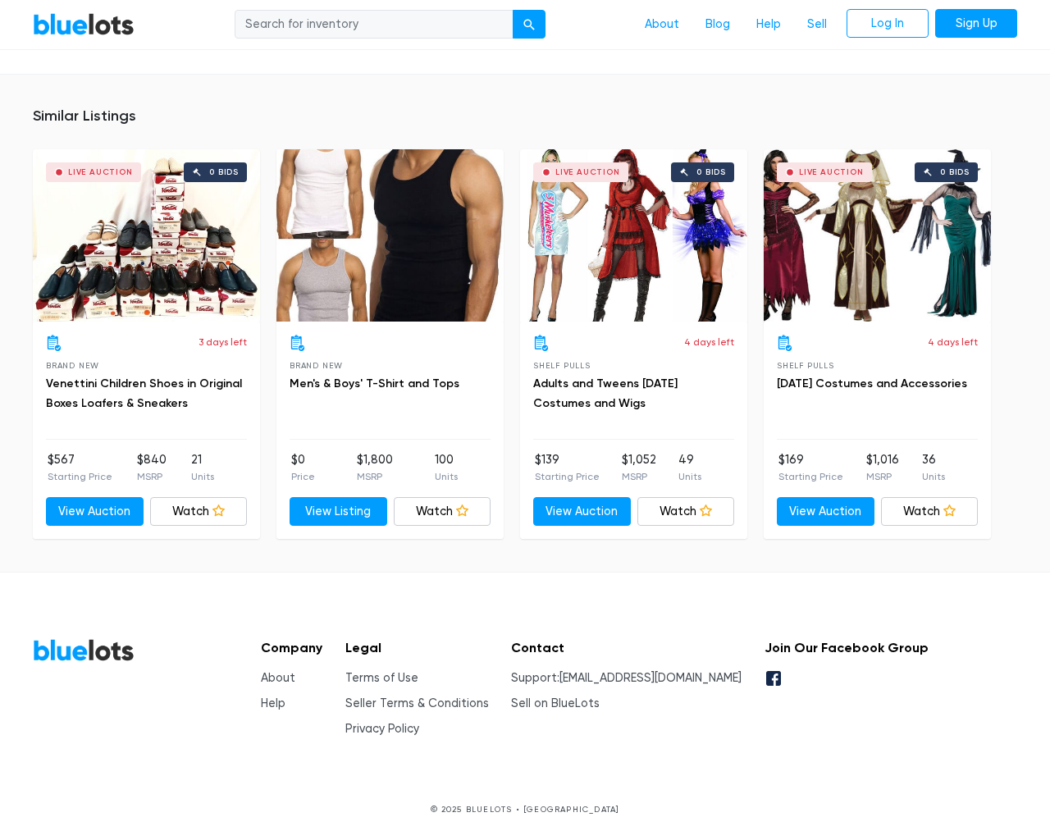
scroll to position [1574, 0]
type input "the"
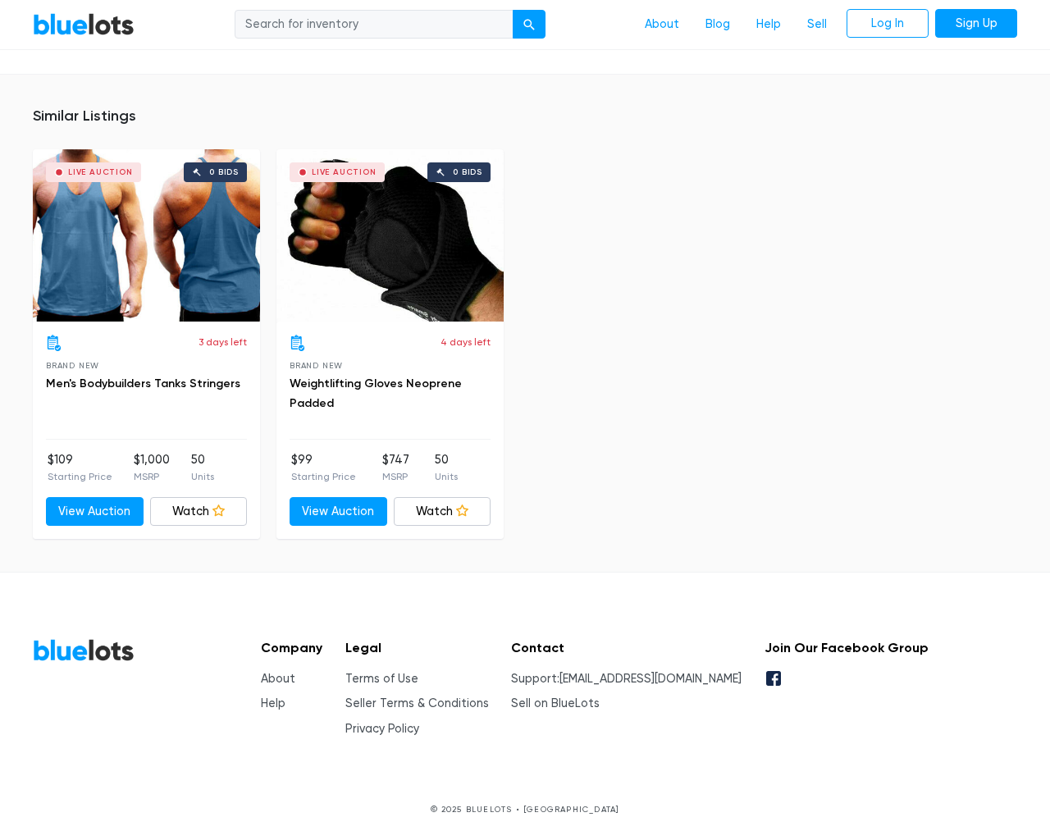
scroll to position [1057, 0]
type input "the"
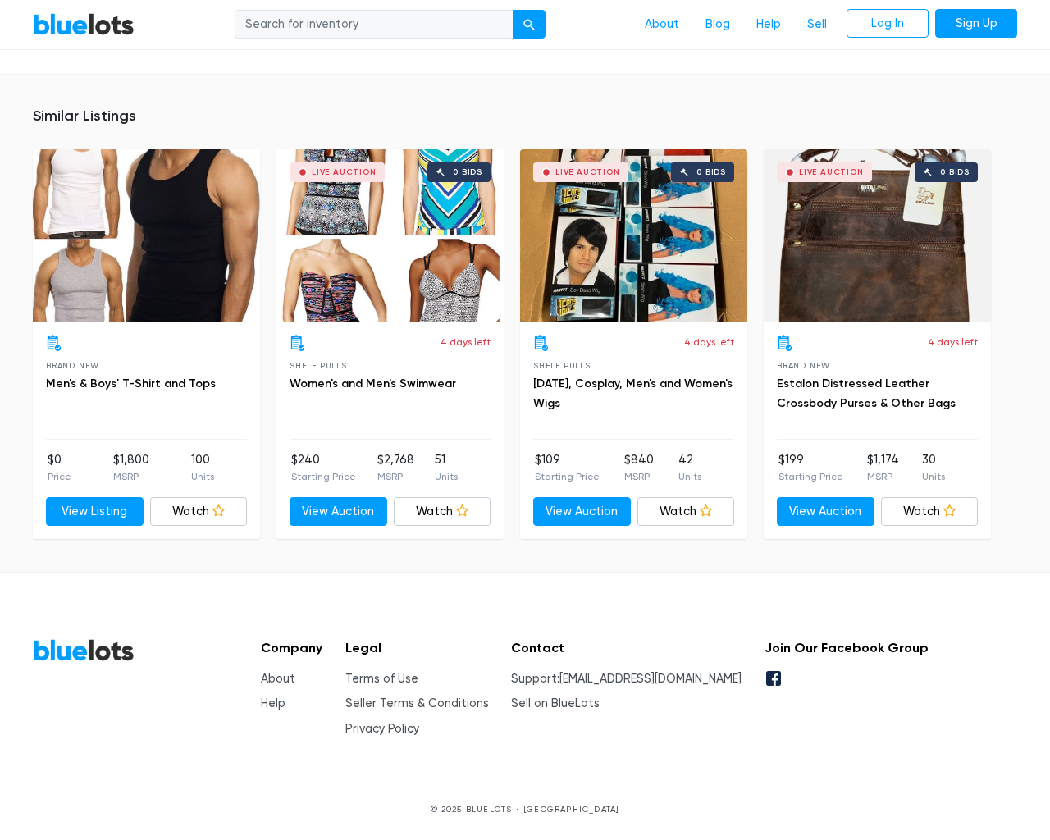
scroll to position [1057, 0]
type input "the"
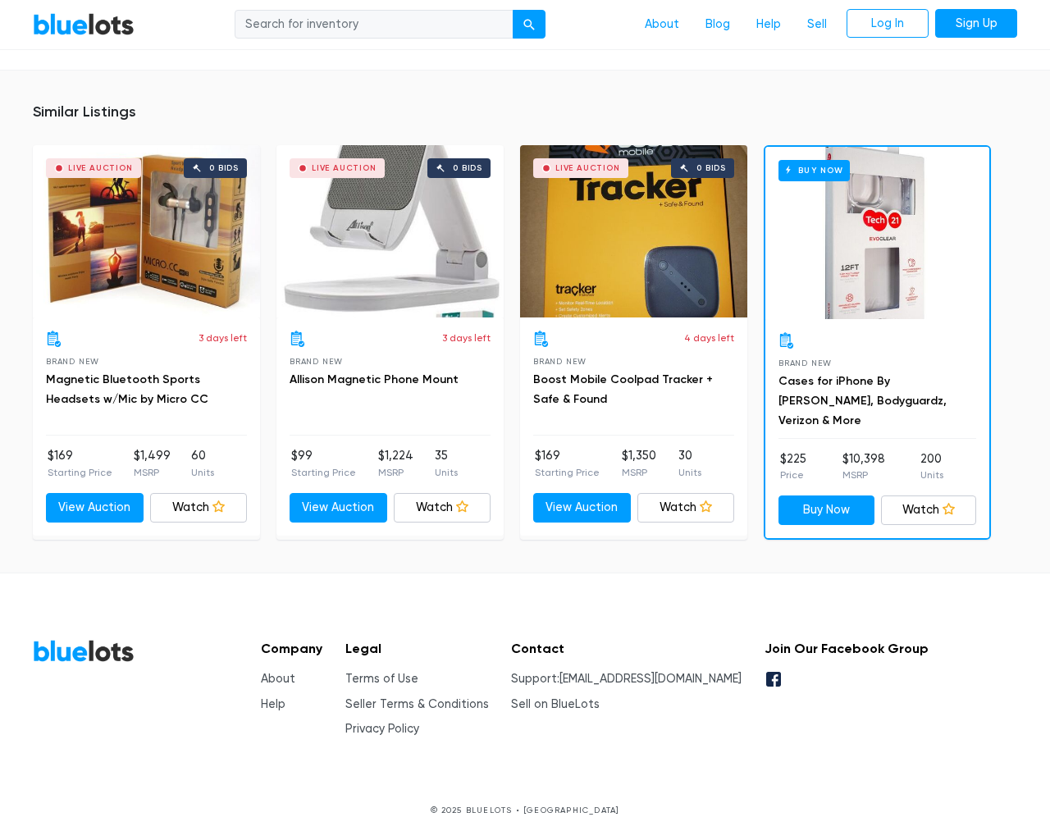
scroll to position [1206, 0]
type input "the"
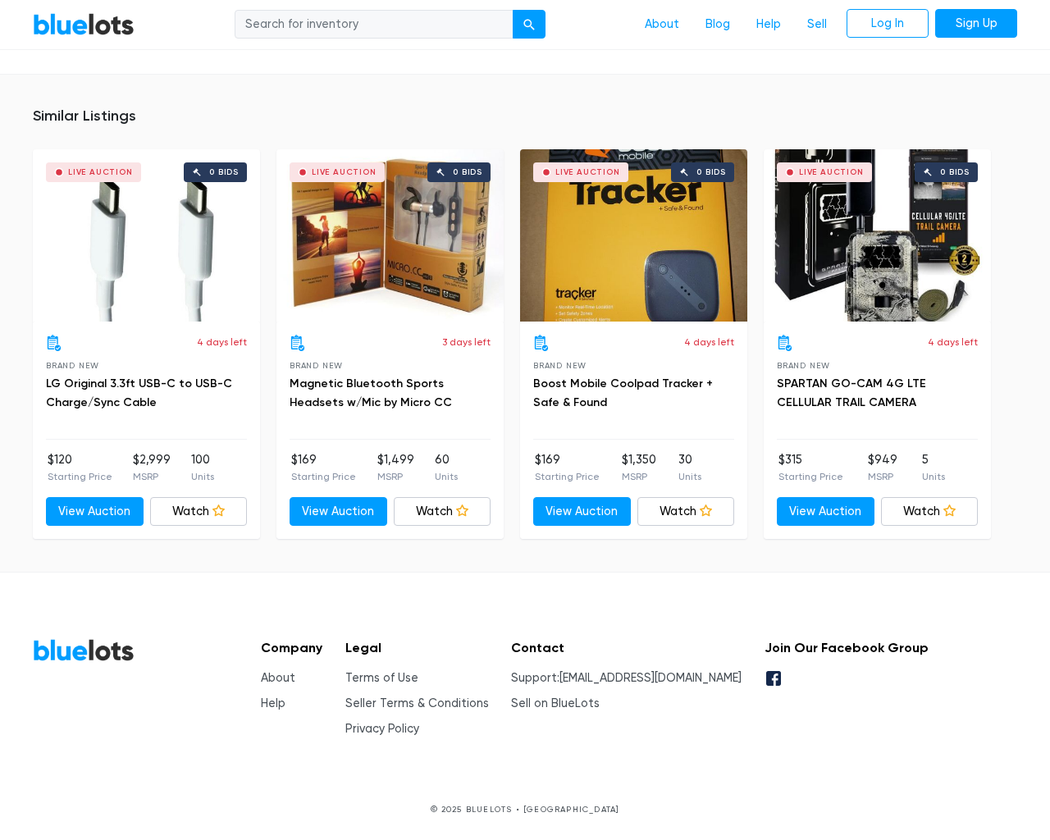
scroll to position [1021, 0]
type input "the"
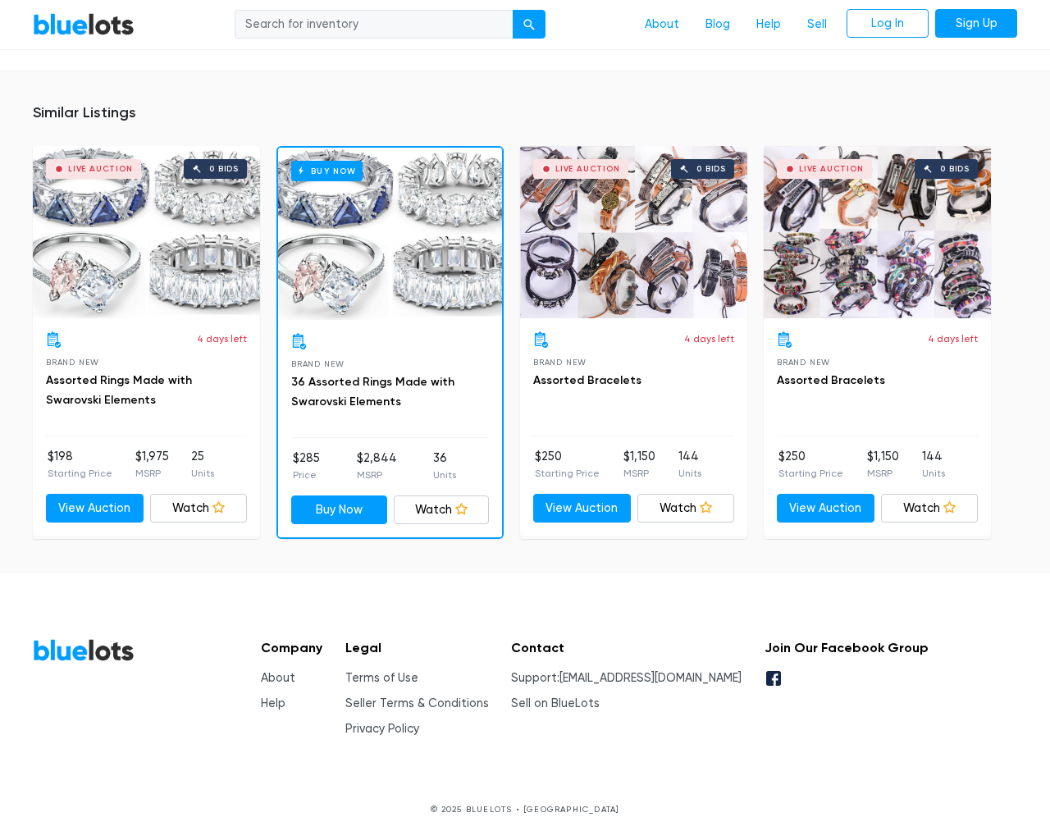
scroll to position [1113, 0]
type input "the"
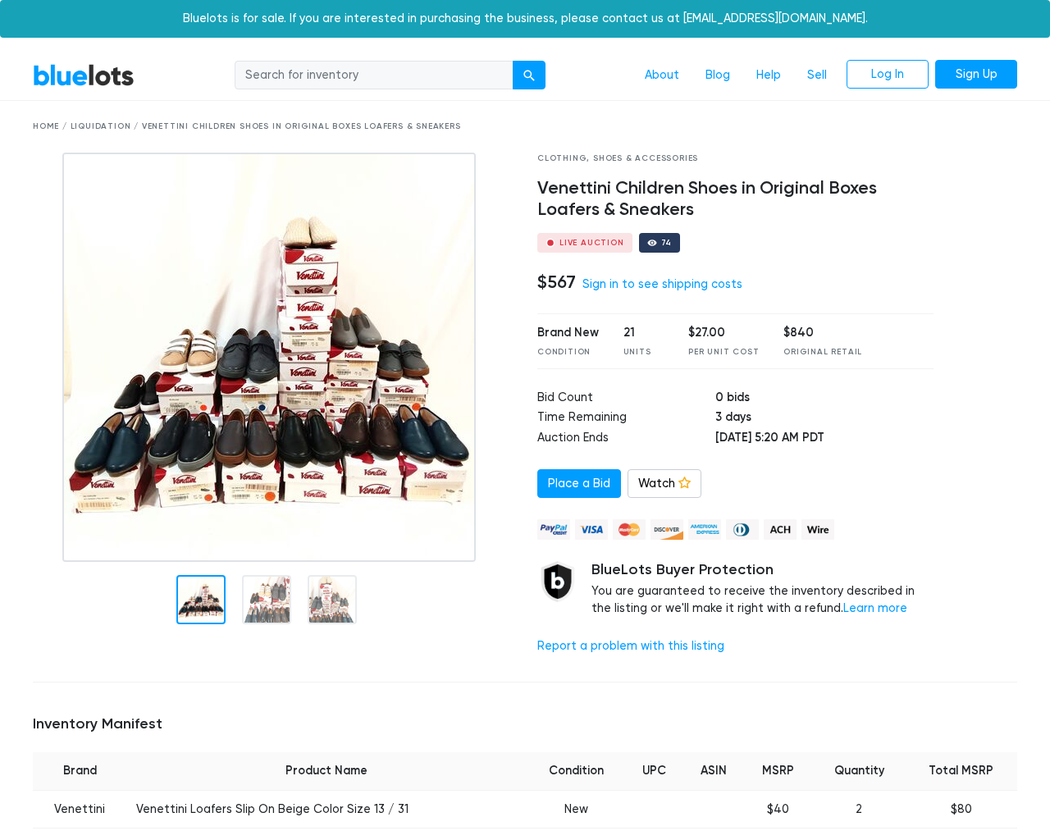
scroll to position [1711, 0]
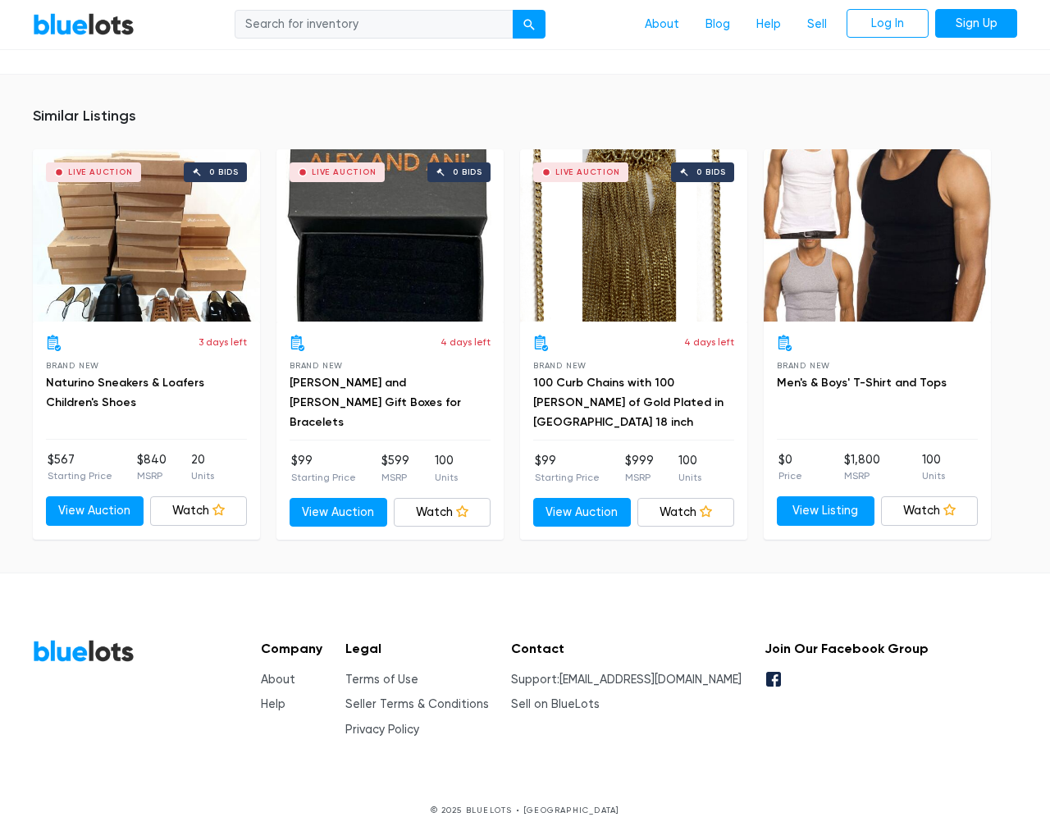
type input "the"
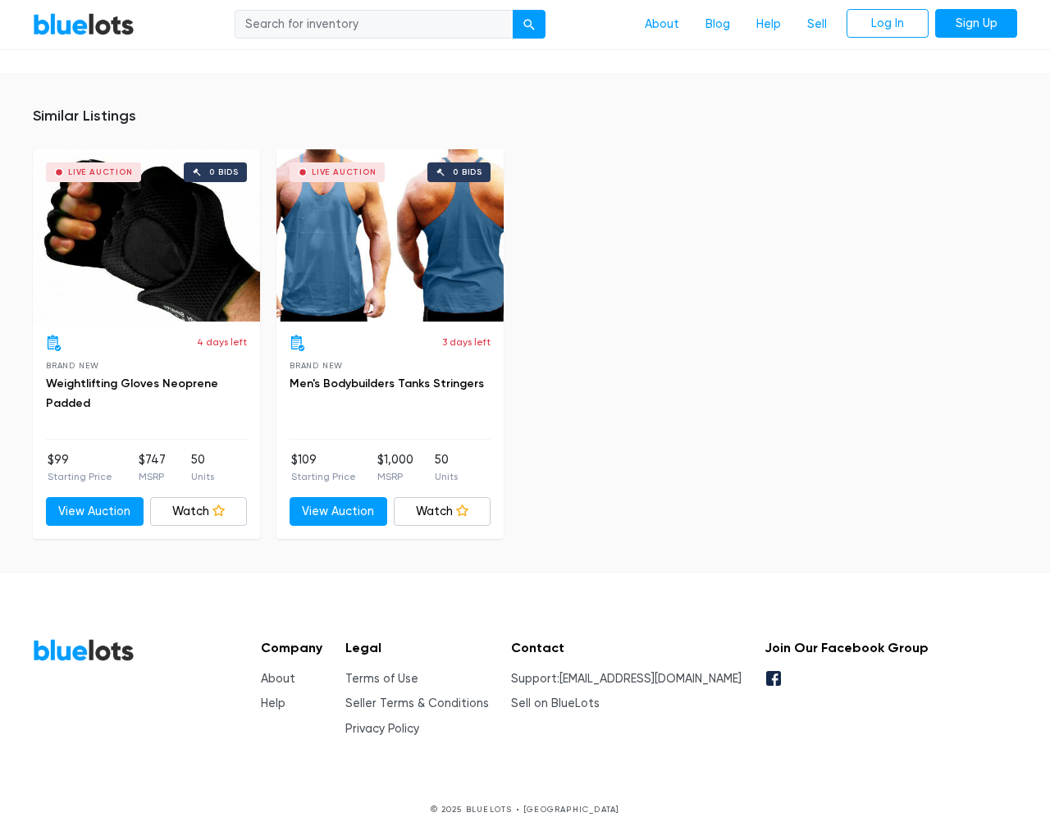
scroll to position [1057, 0]
type input "the"
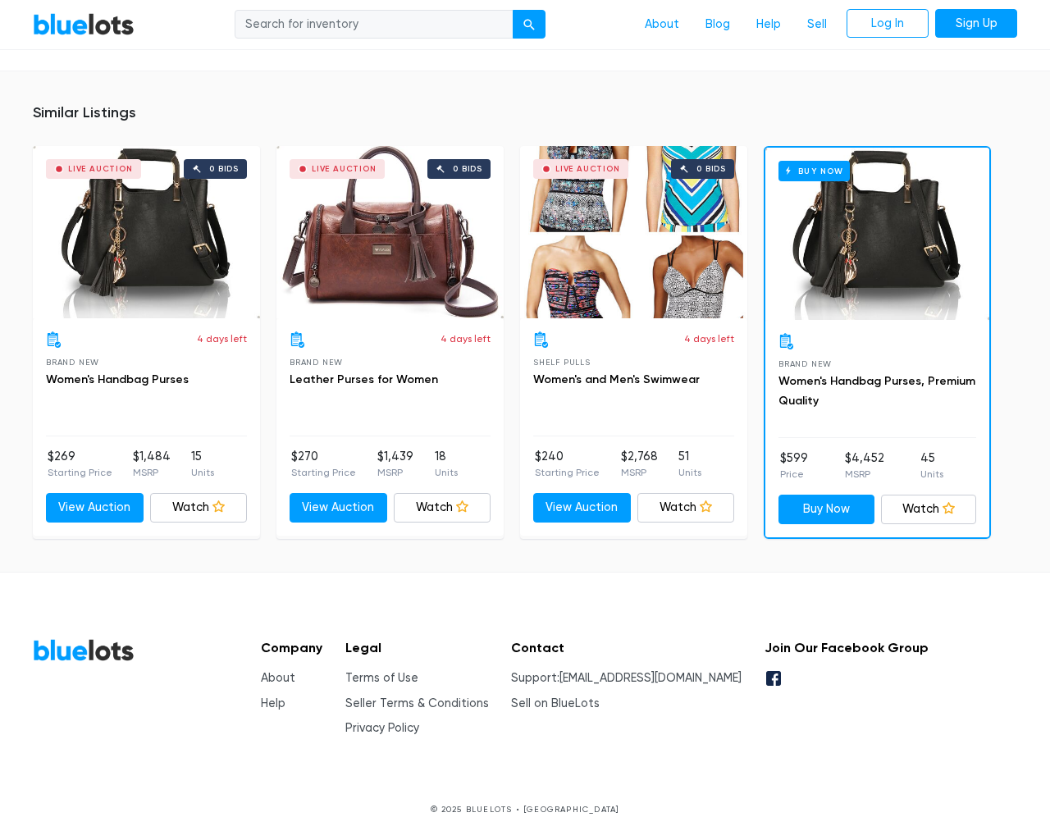
scroll to position [1460, 0]
type input "the"
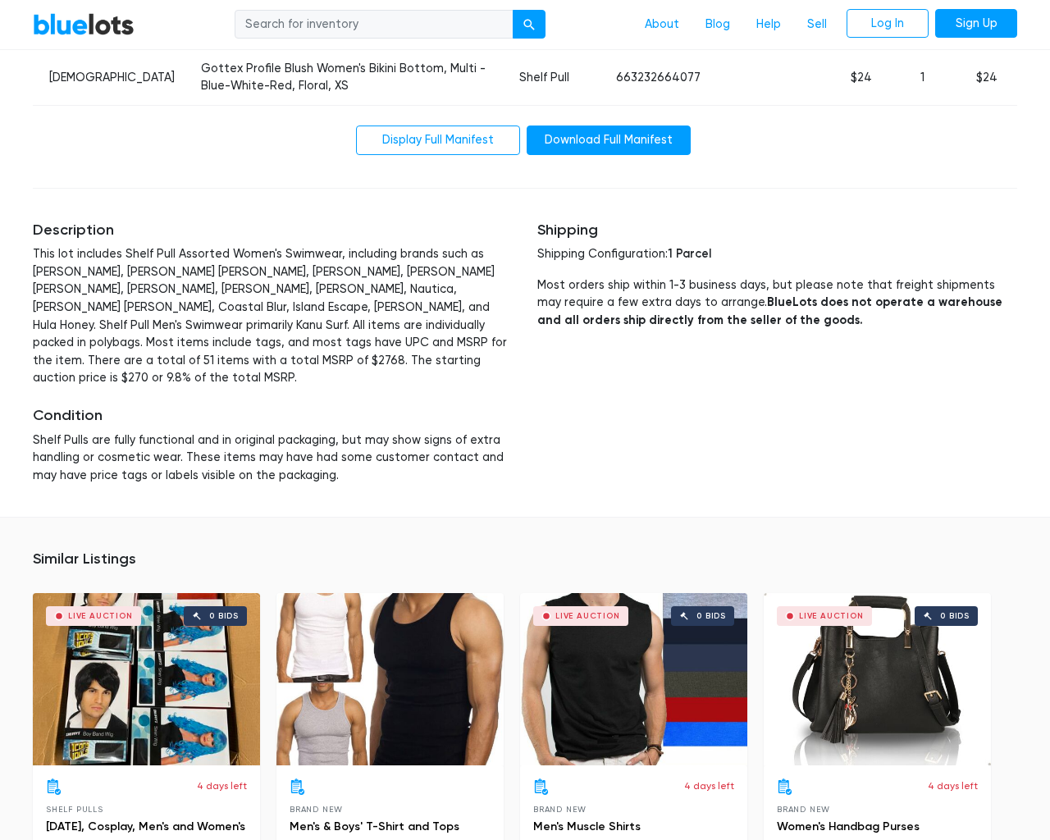
scroll to position [3327, 0]
type input "the"
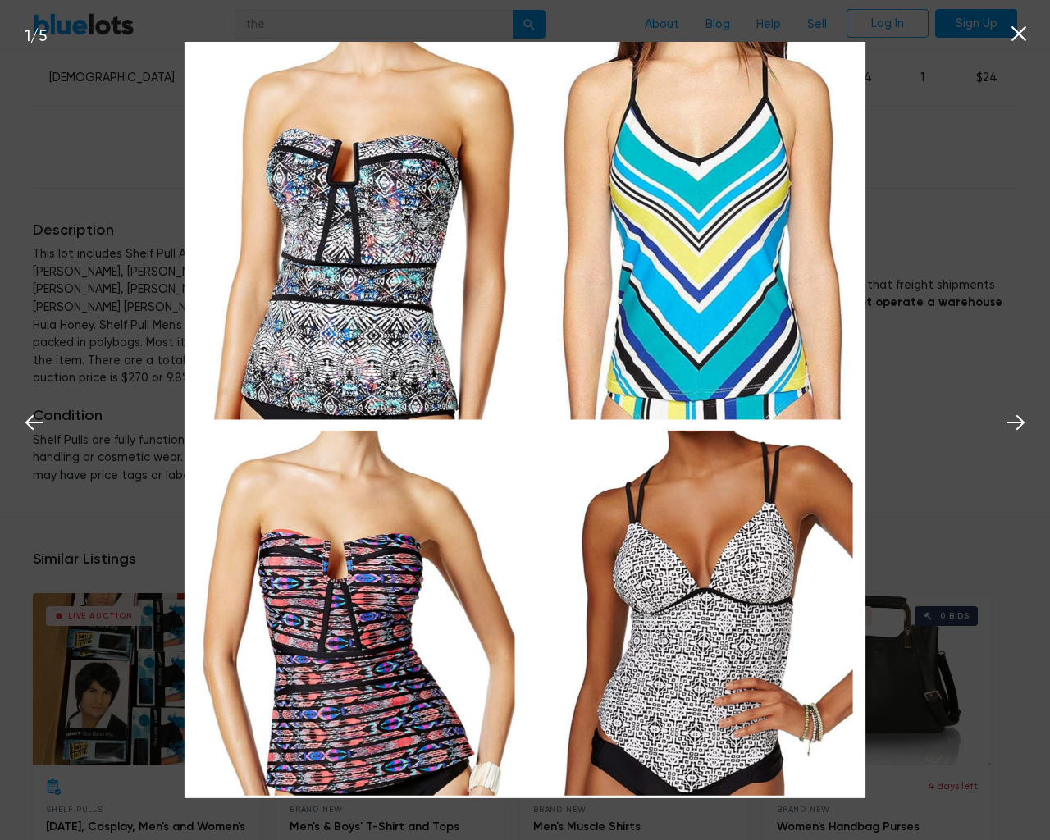
scroll to position [3328, 0]
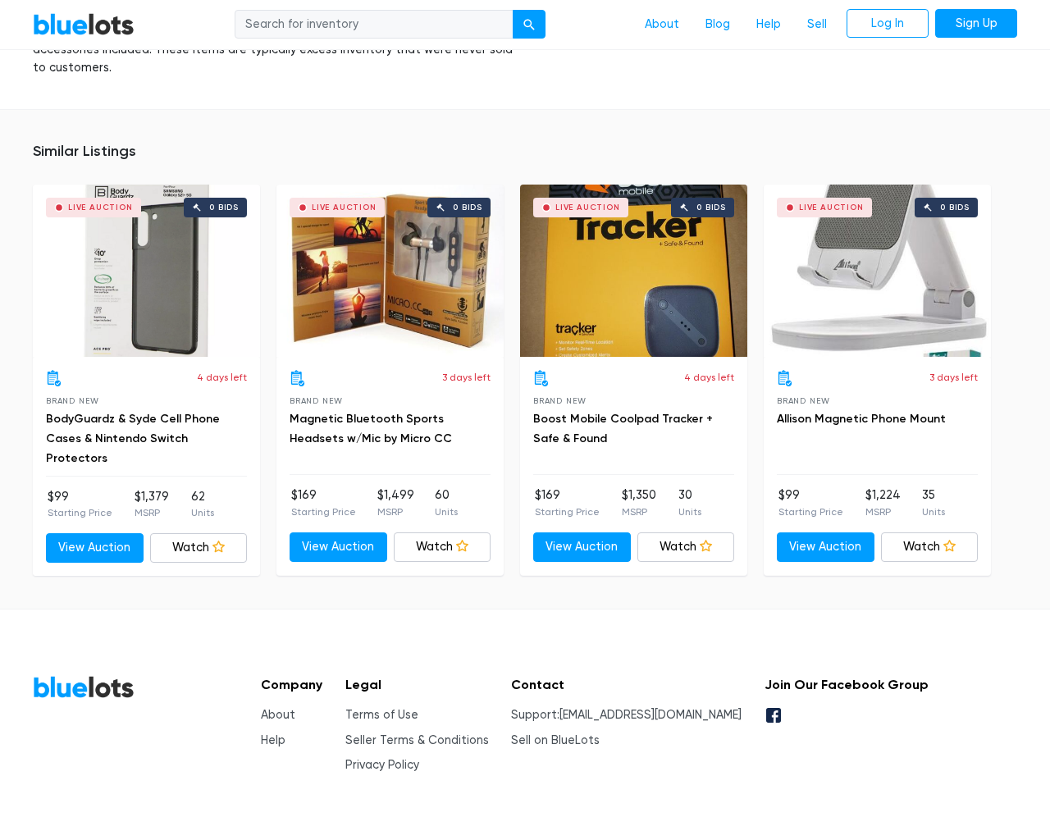
scroll to position [1217, 0]
type input "the"
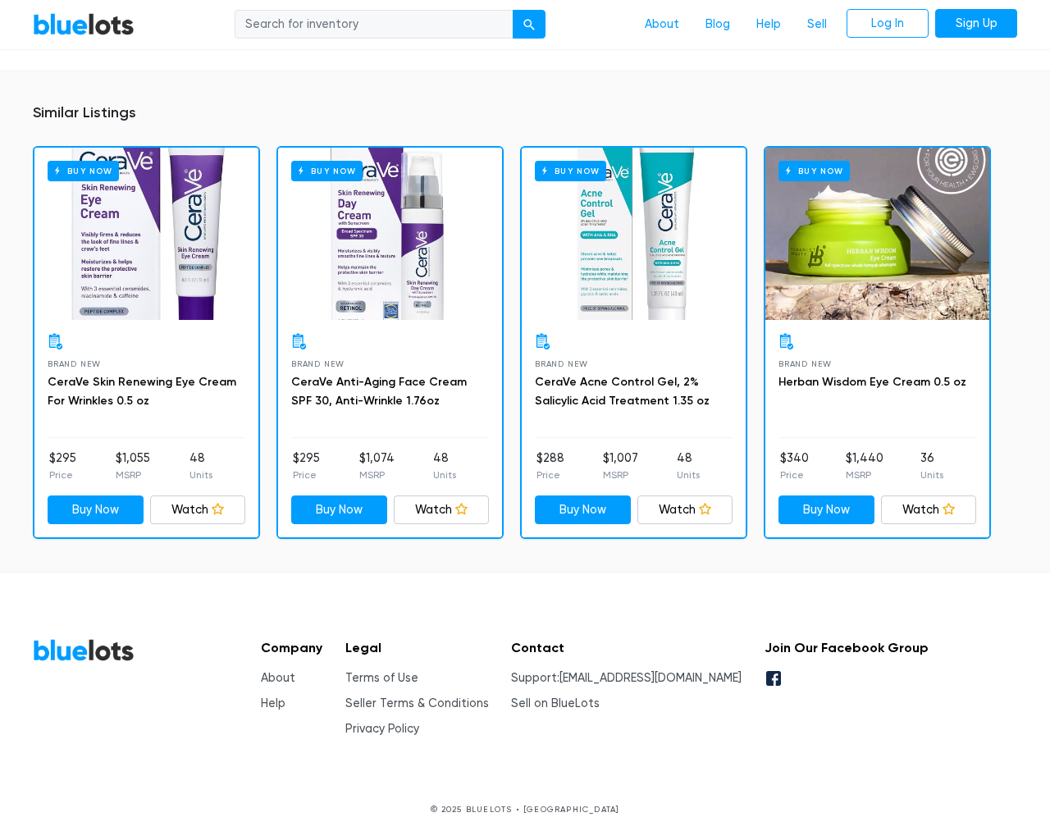
scroll to position [1082, 0]
type input "the"
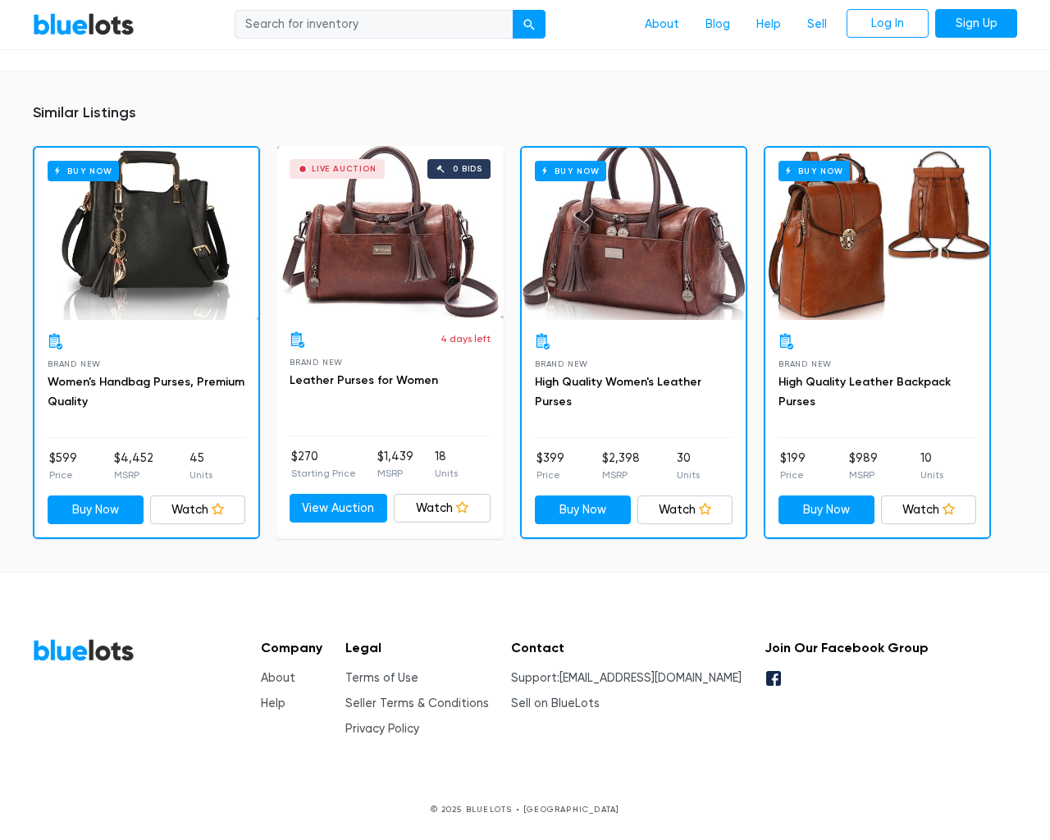
scroll to position [1113, 0]
type input "the"
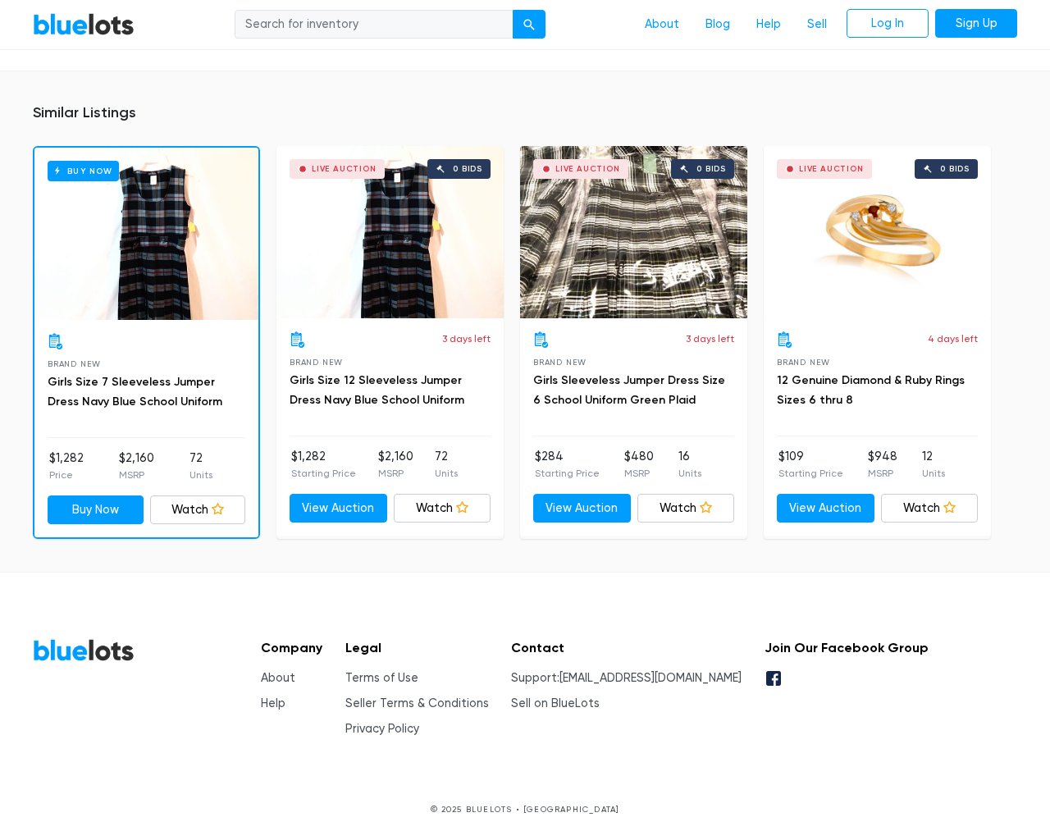
scroll to position [1029, 0]
type input "the"
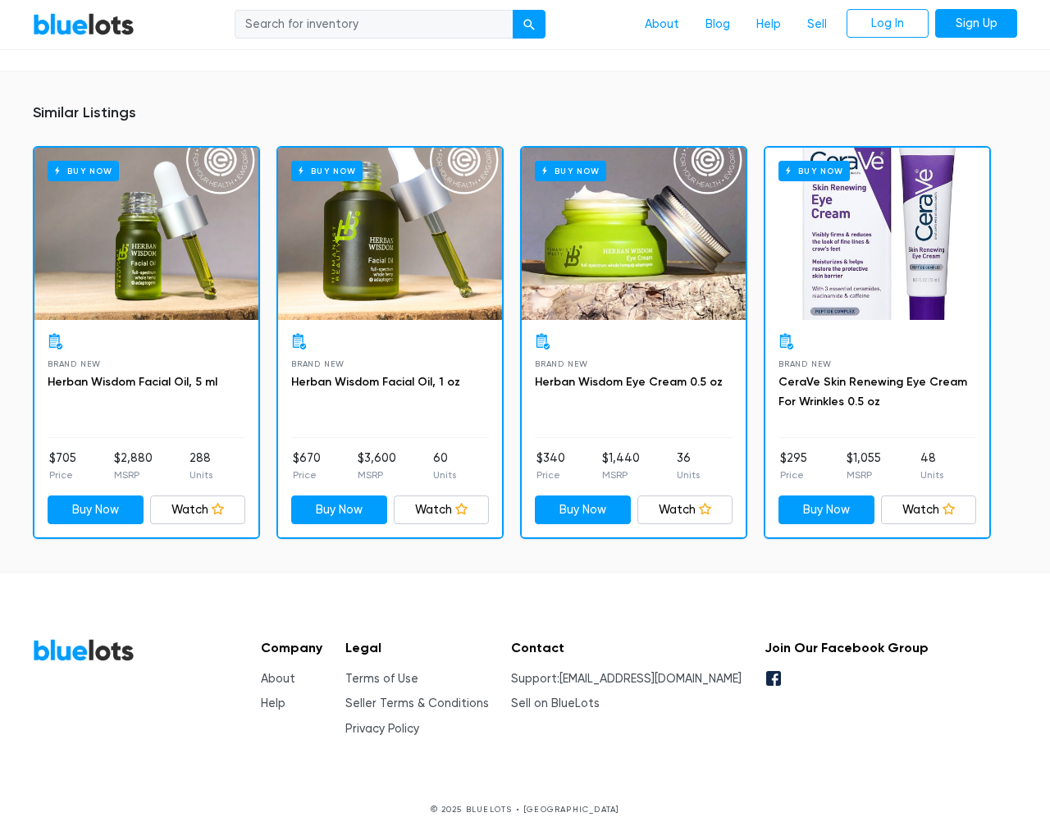
scroll to position [1117, 0]
type input "the"
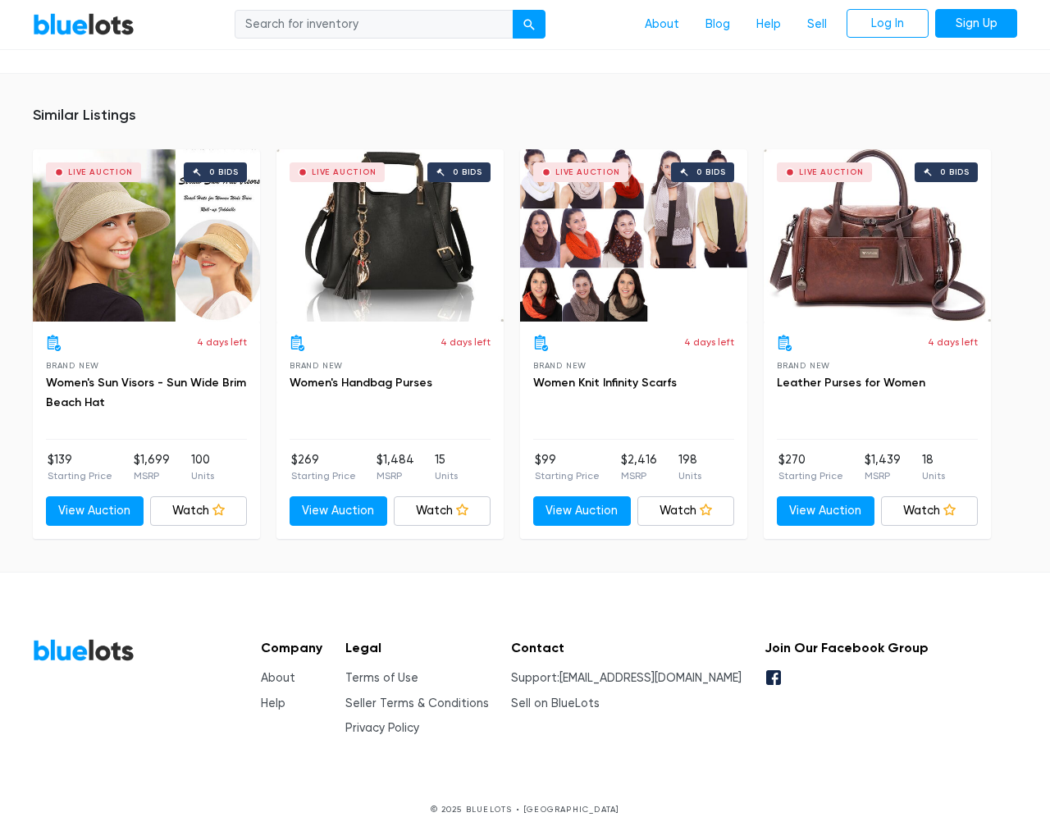
scroll to position [1169, 0]
type input "the"
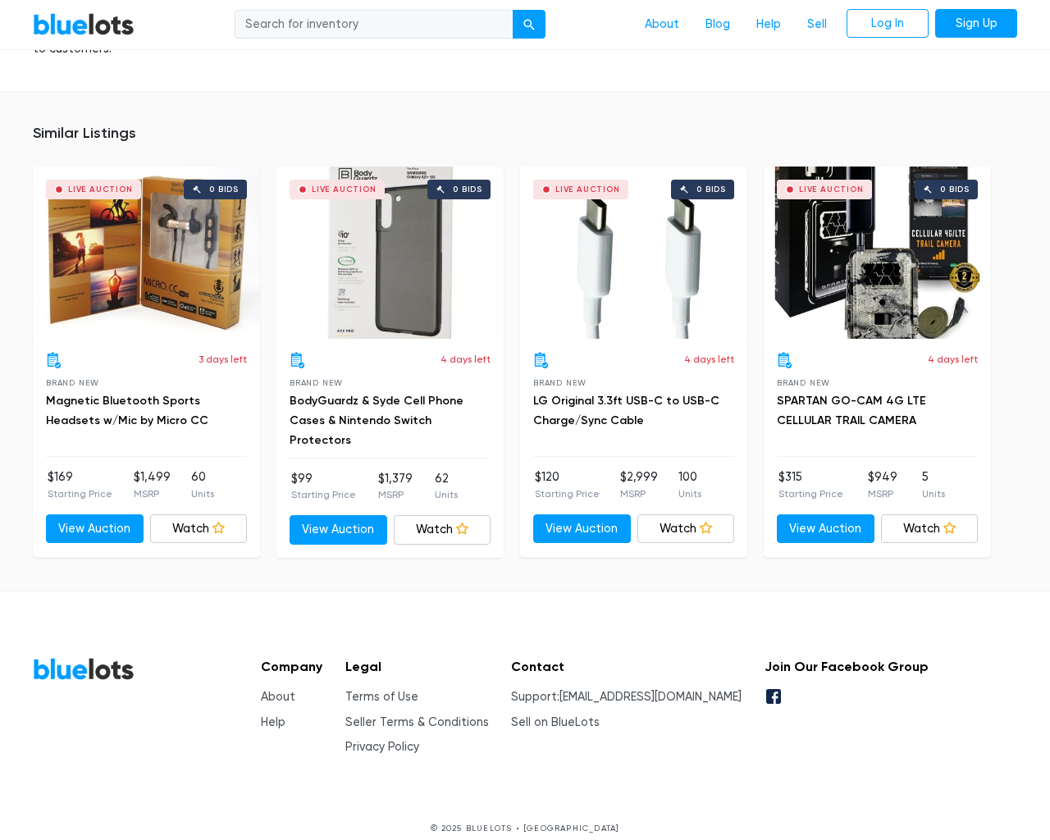
scroll to position [1217, 0]
type input "the"
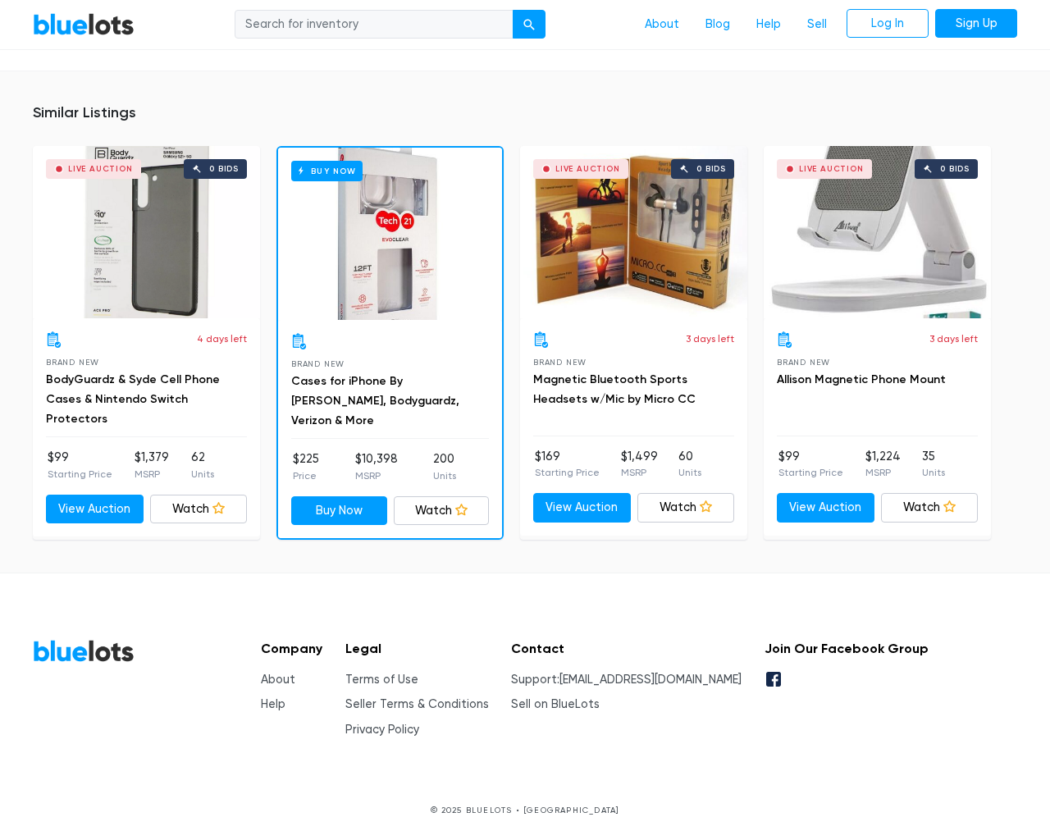
scroll to position [1167, 0]
type input "the"
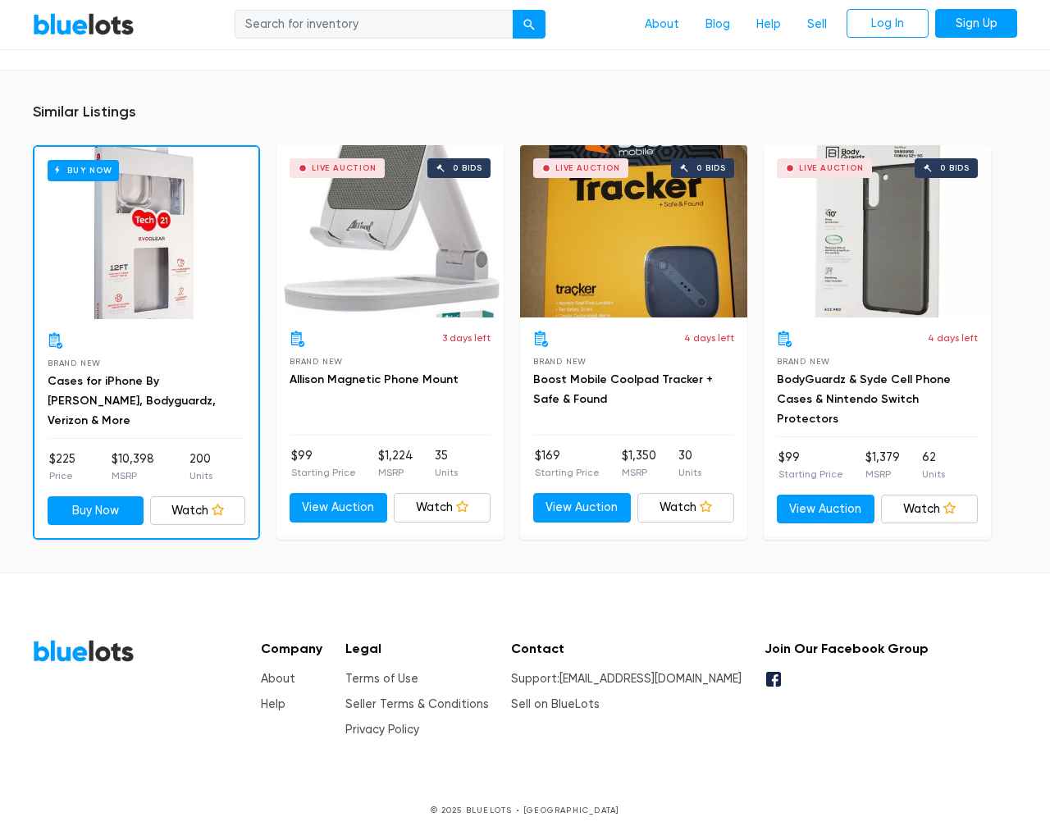
scroll to position [1214, 0]
type input "the"
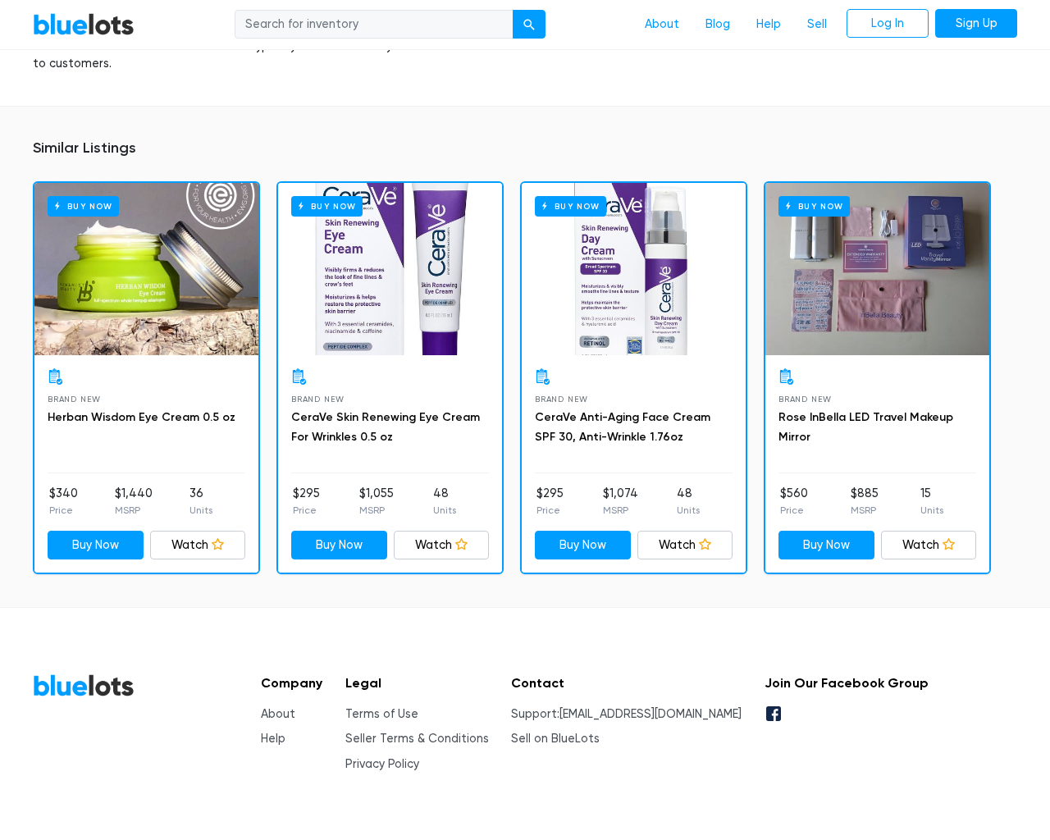
scroll to position [1223, 0]
type input "the"
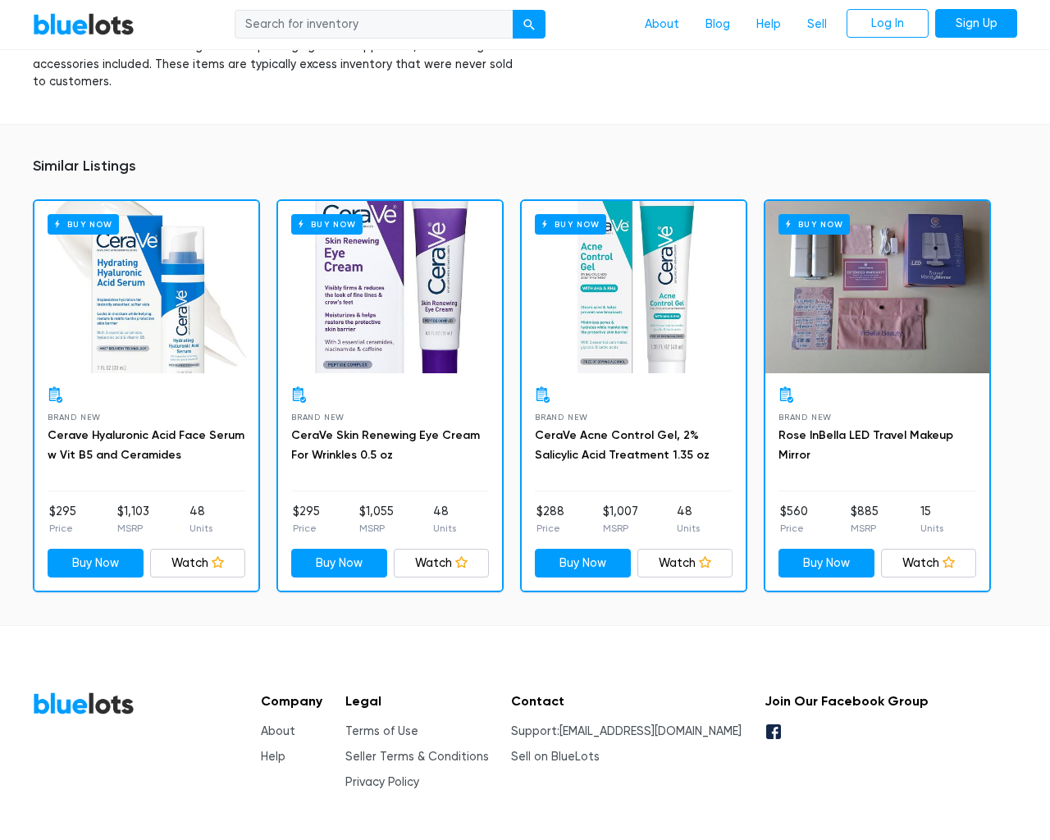
scroll to position [1251, 0]
type input "the"
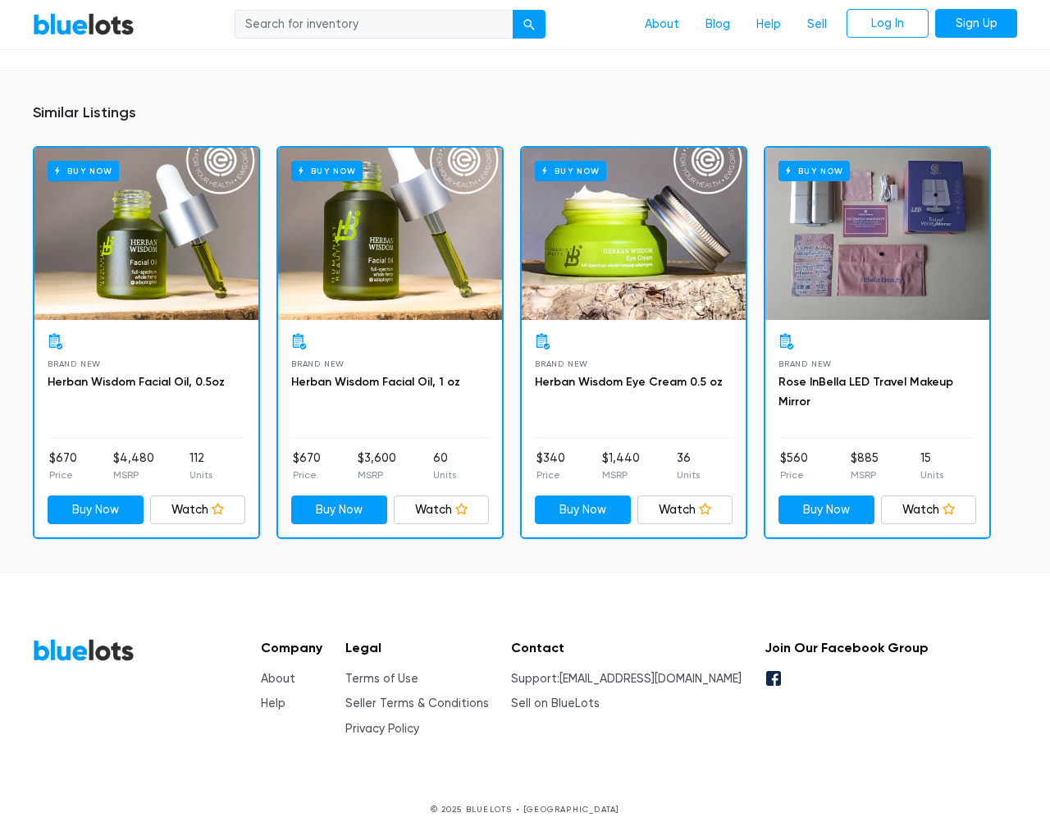
scroll to position [1117, 0]
type input "the"
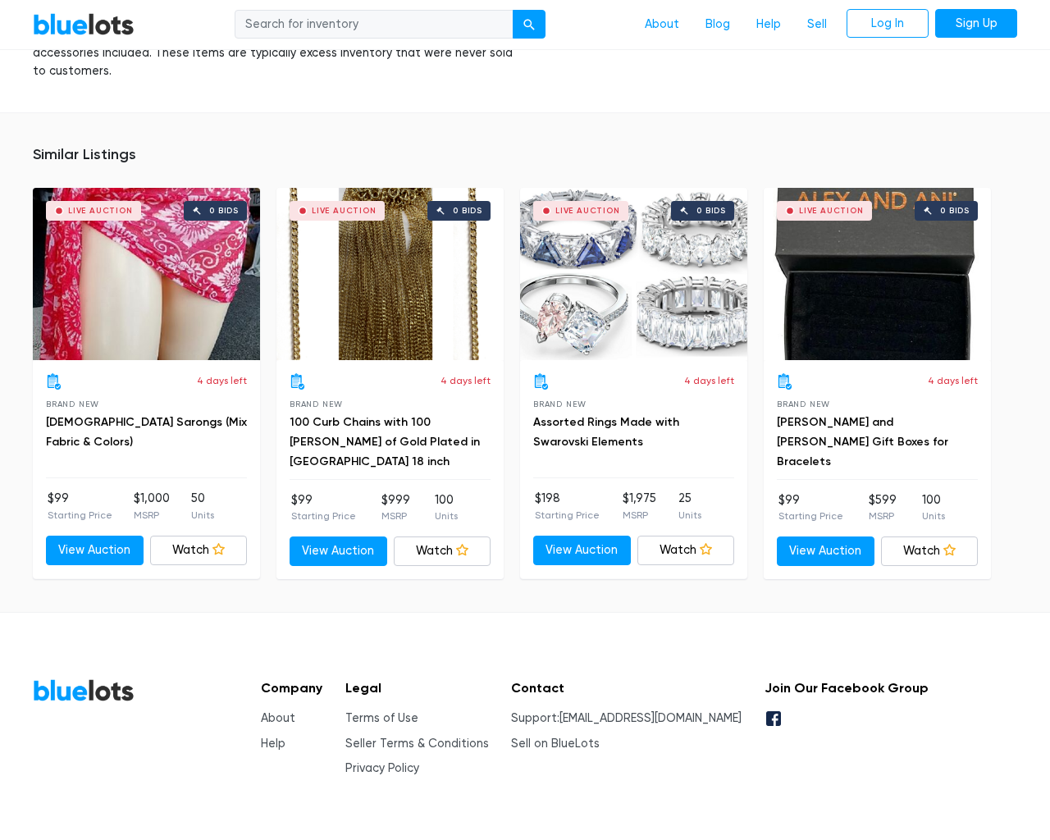
scroll to position [1163, 0]
type input "the"
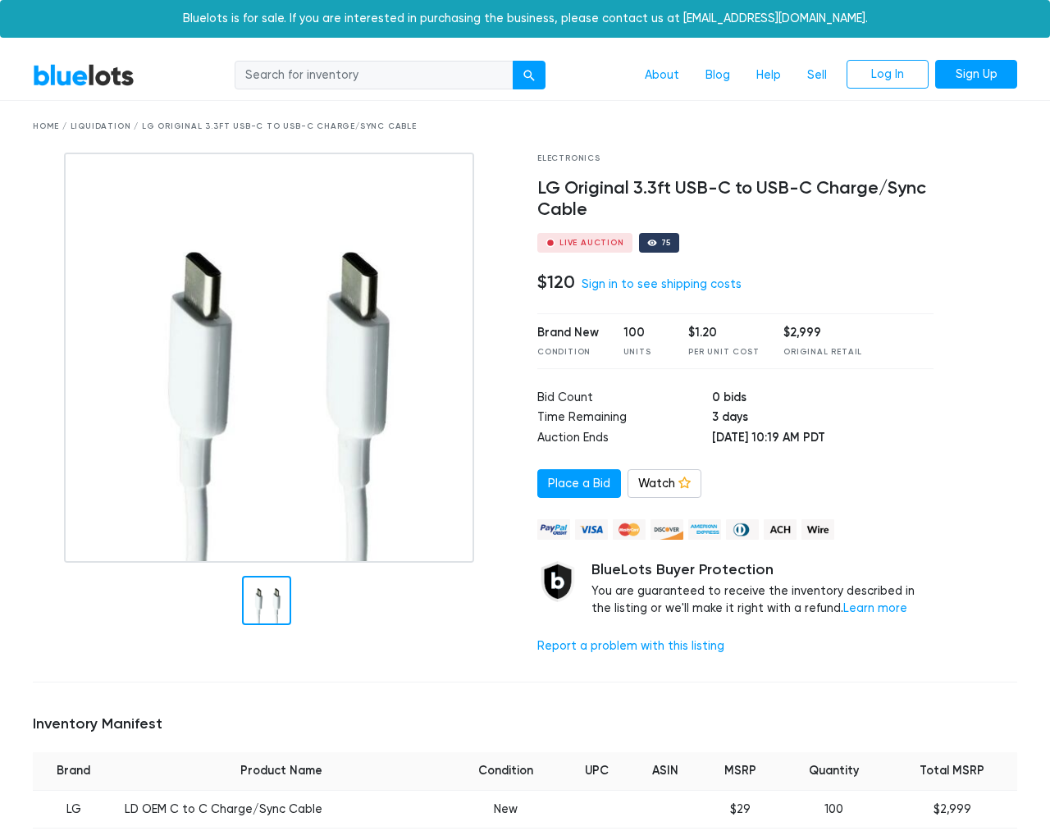
scroll to position [1170, 0]
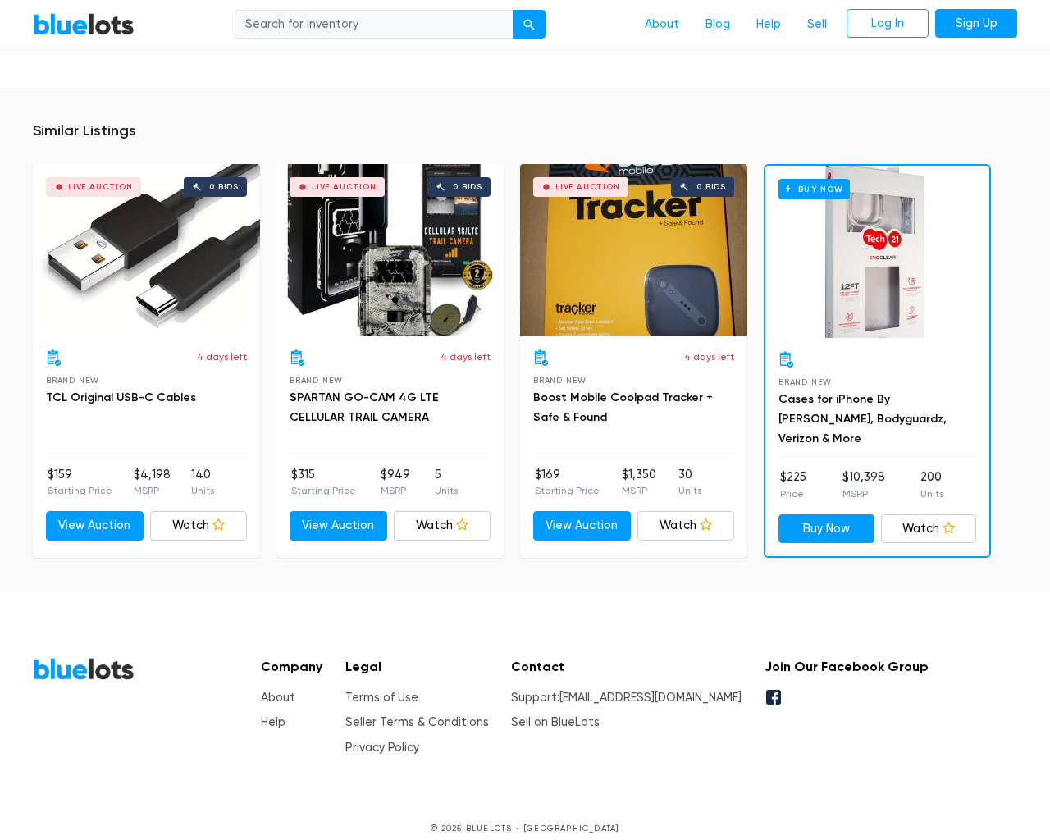
type input "the"
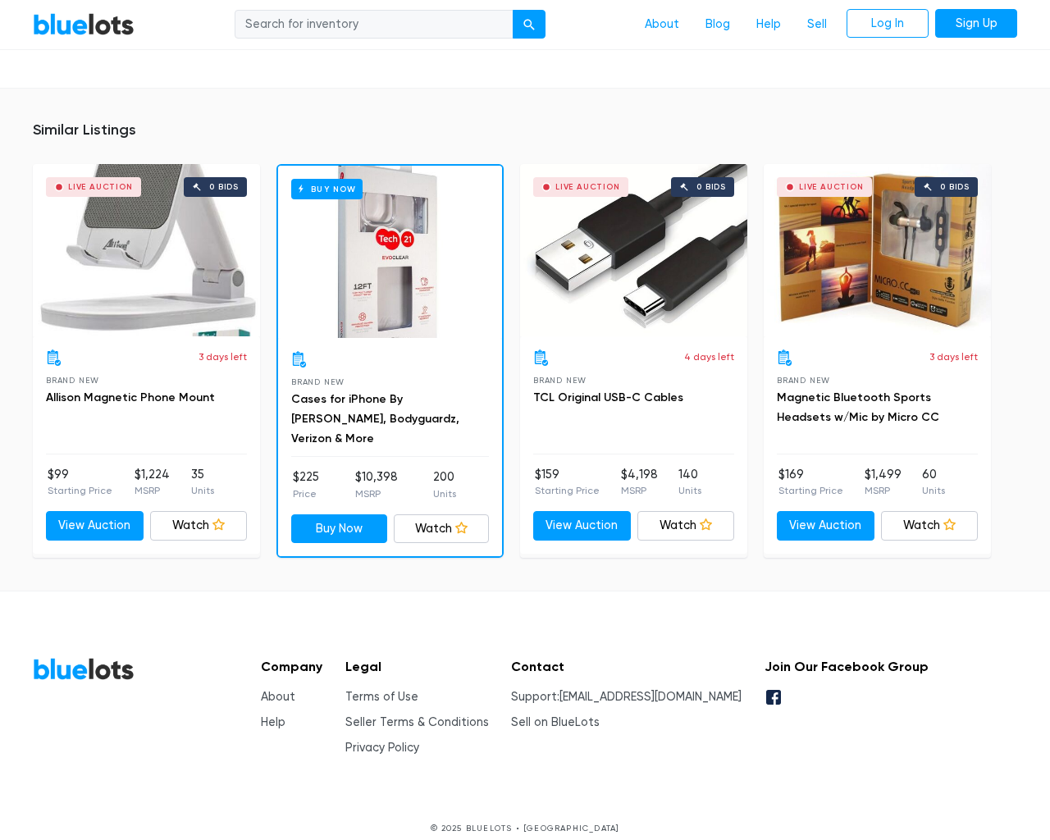
scroll to position [1223, 0]
type input "the"
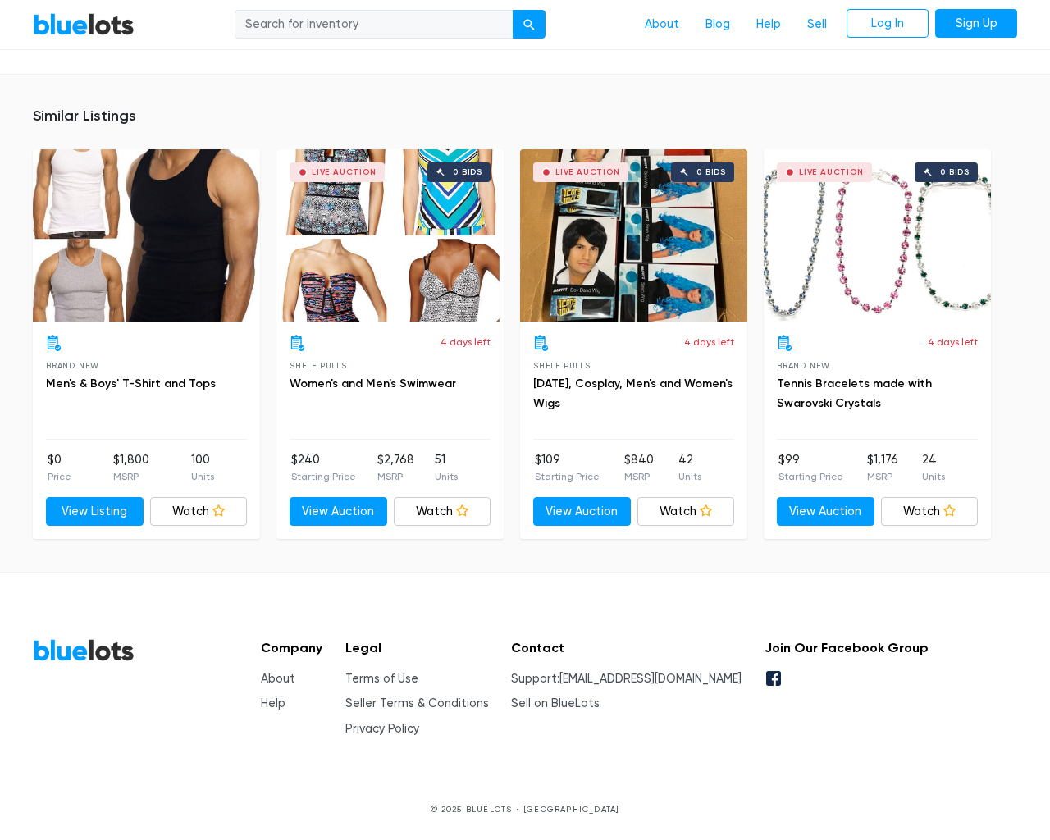
scroll to position [1057, 0]
type input "the"
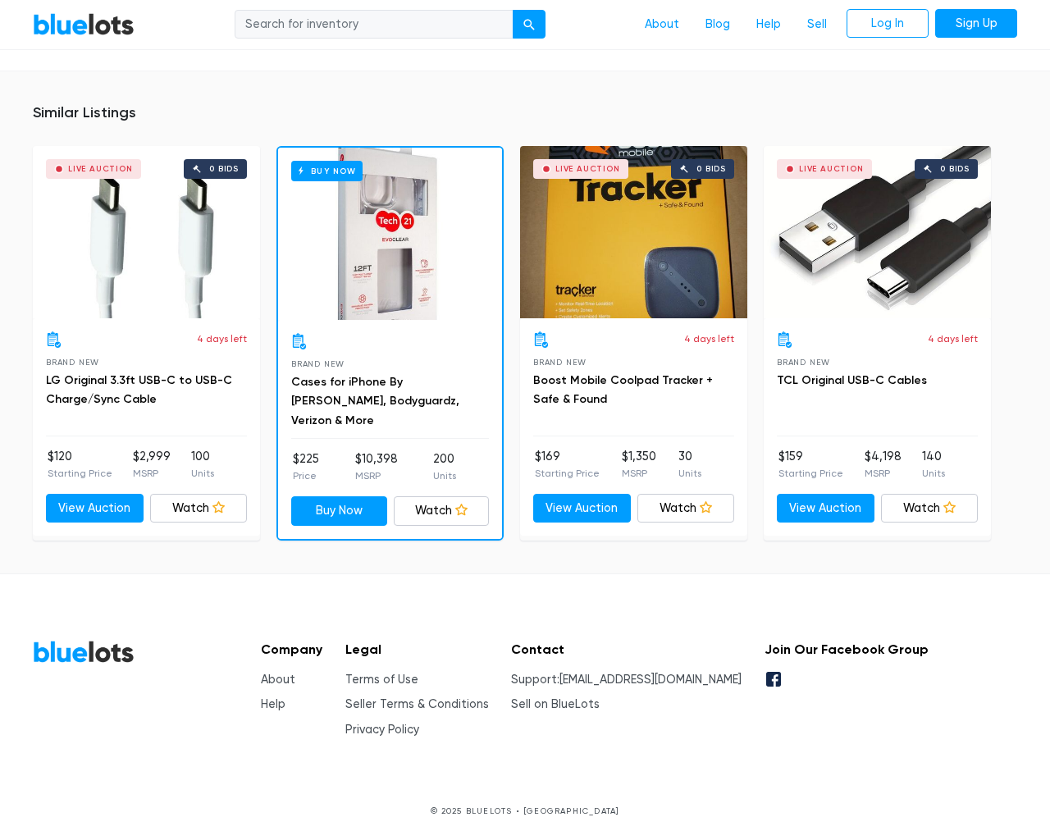
scroll to position [1025, 0]
type input "the"
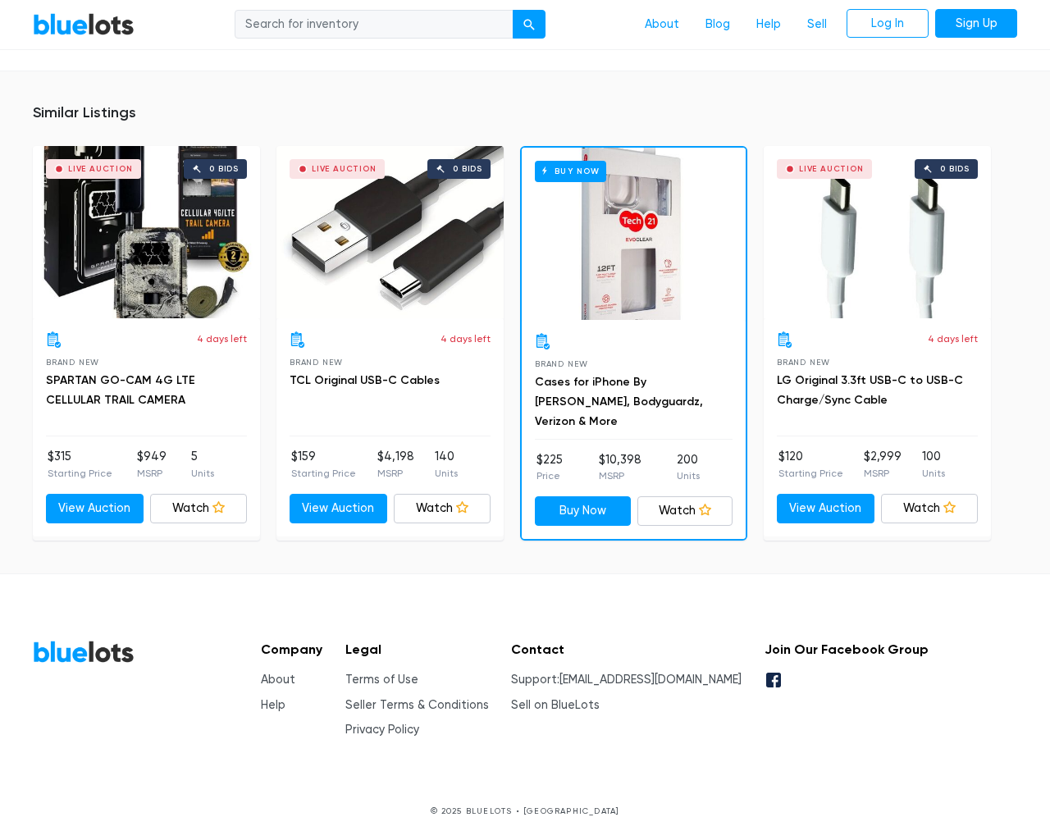
scroll to position [1205, 0]
type input "the"
